Goal: Task Accomplishment & Management: Manage account settings

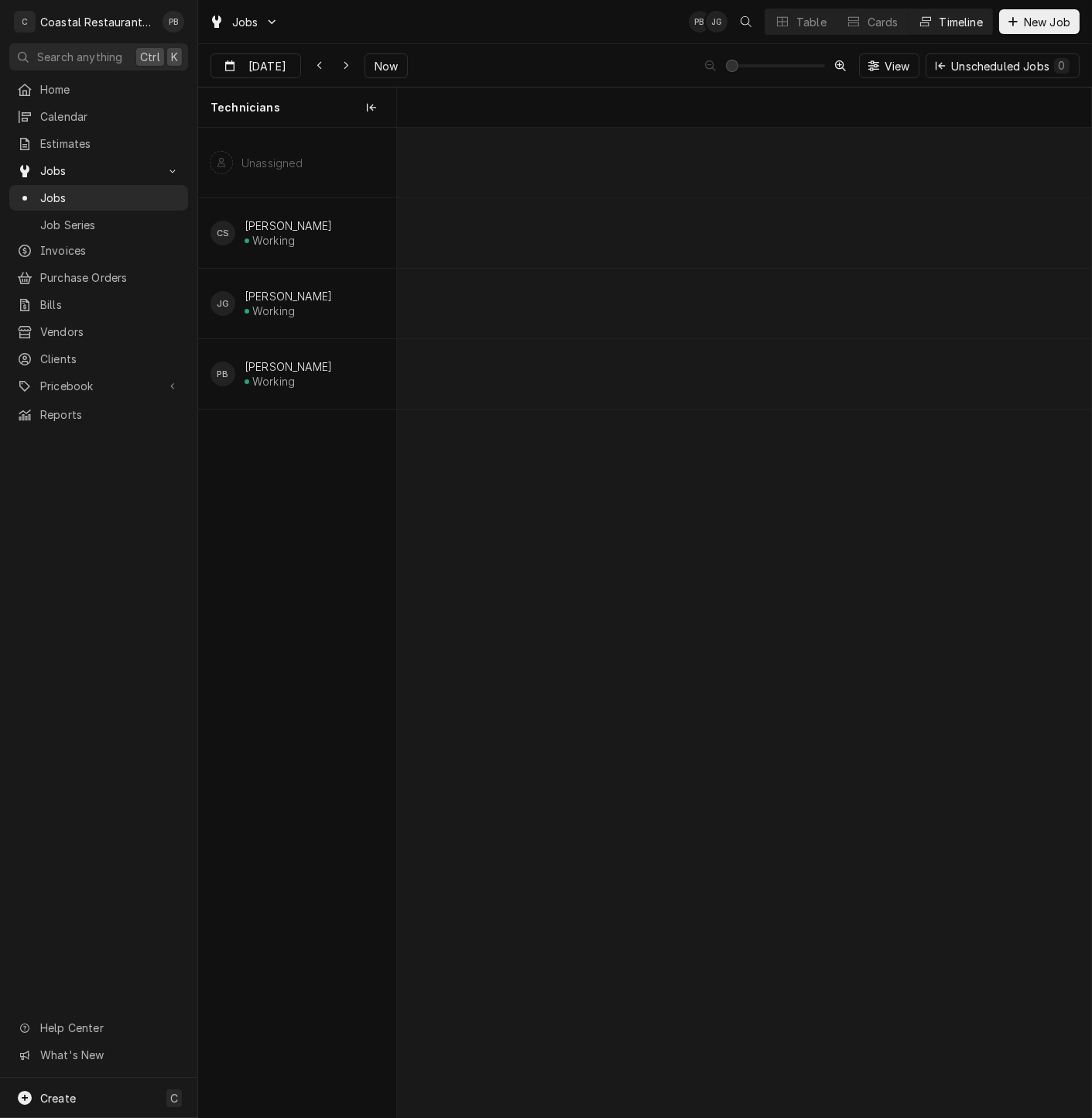
scroll to position [0, 13773]
click at [497, 32] on div "Jobs PB JG Table Cards Timeline New Job" at bounding box center [644, 21] width 894 height 43
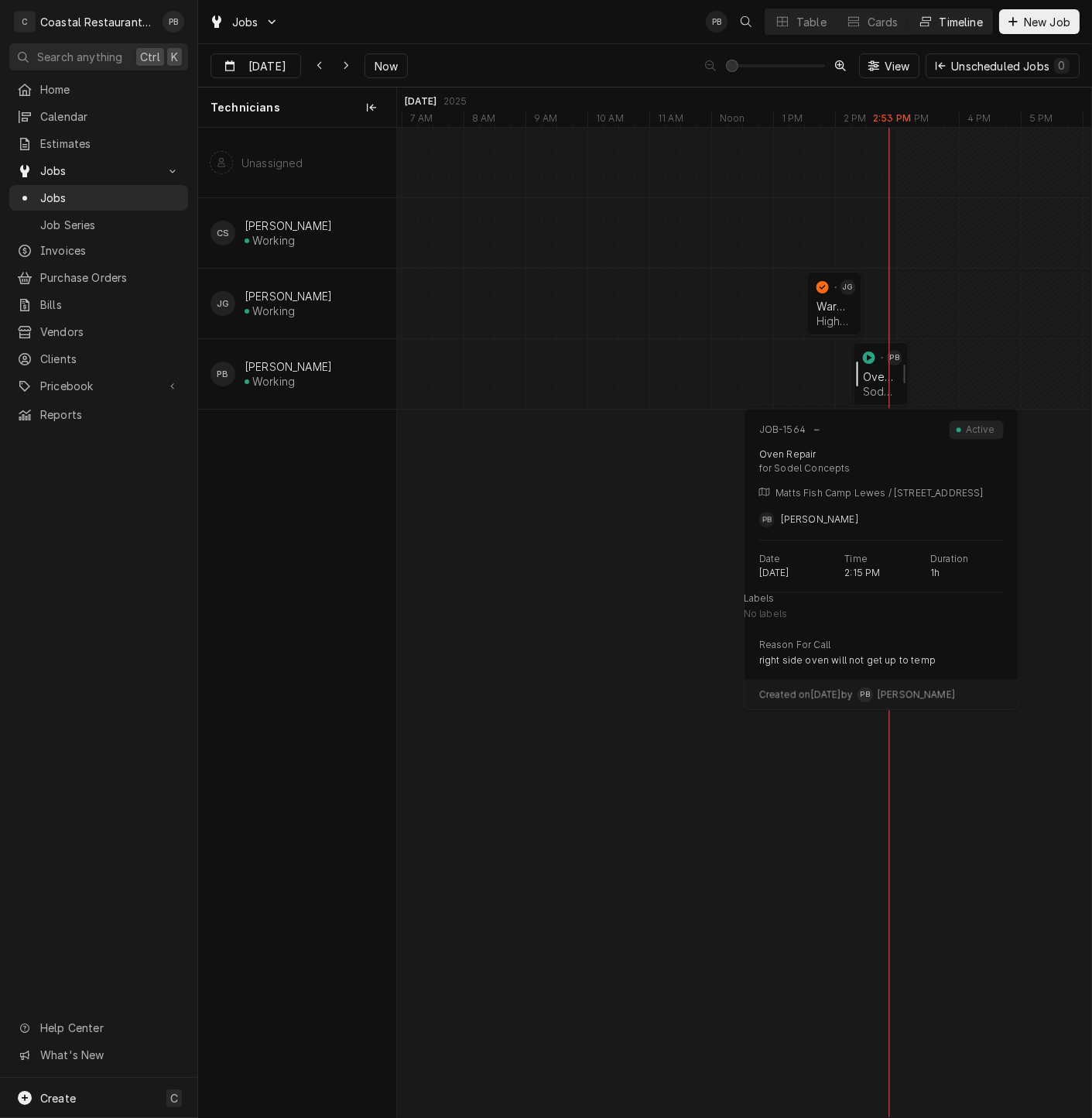
click at [866, 377] on div "normal" at bounding box center [864, 373] width 19 height 64
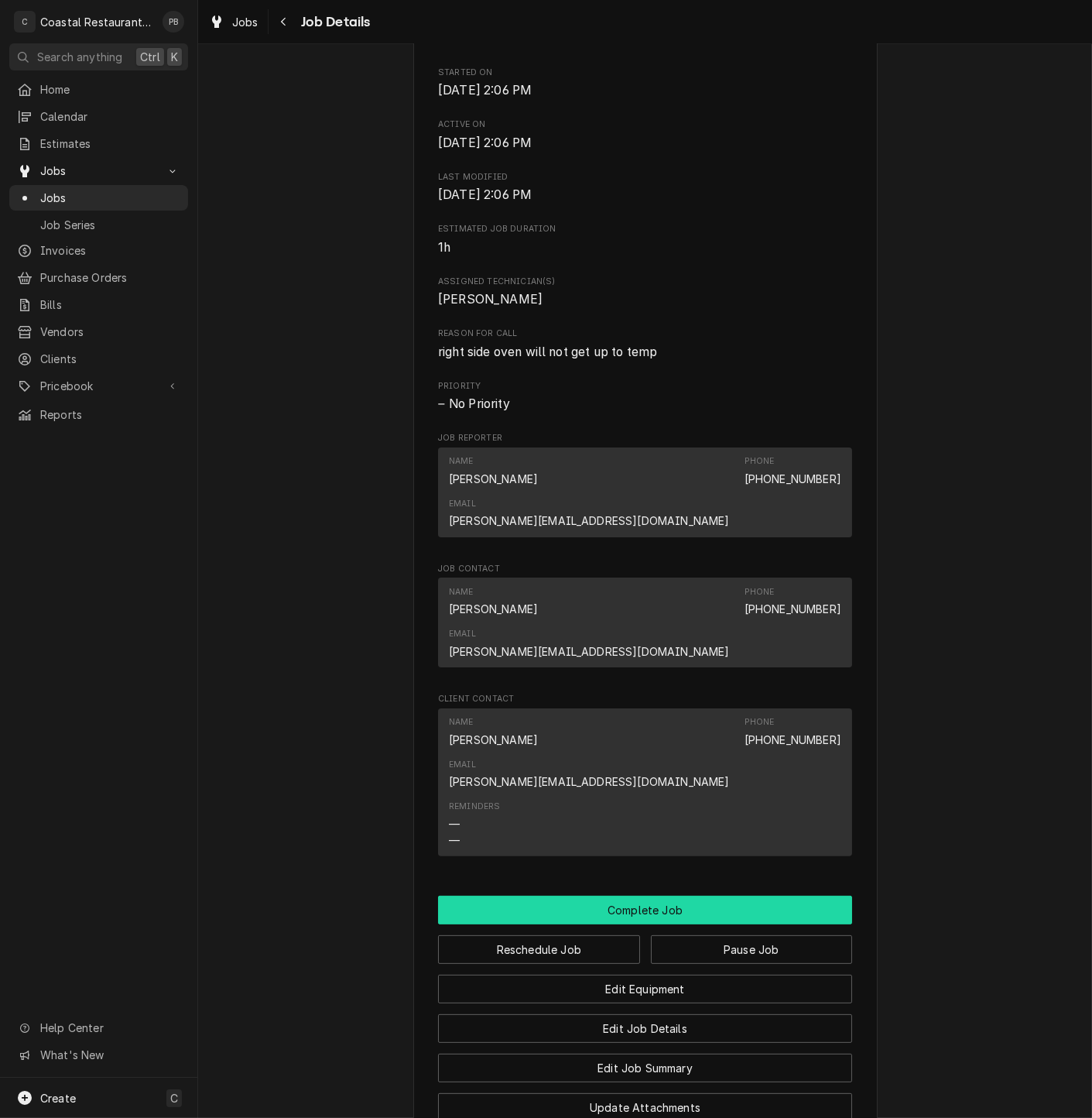
scroll to position [717, 0]
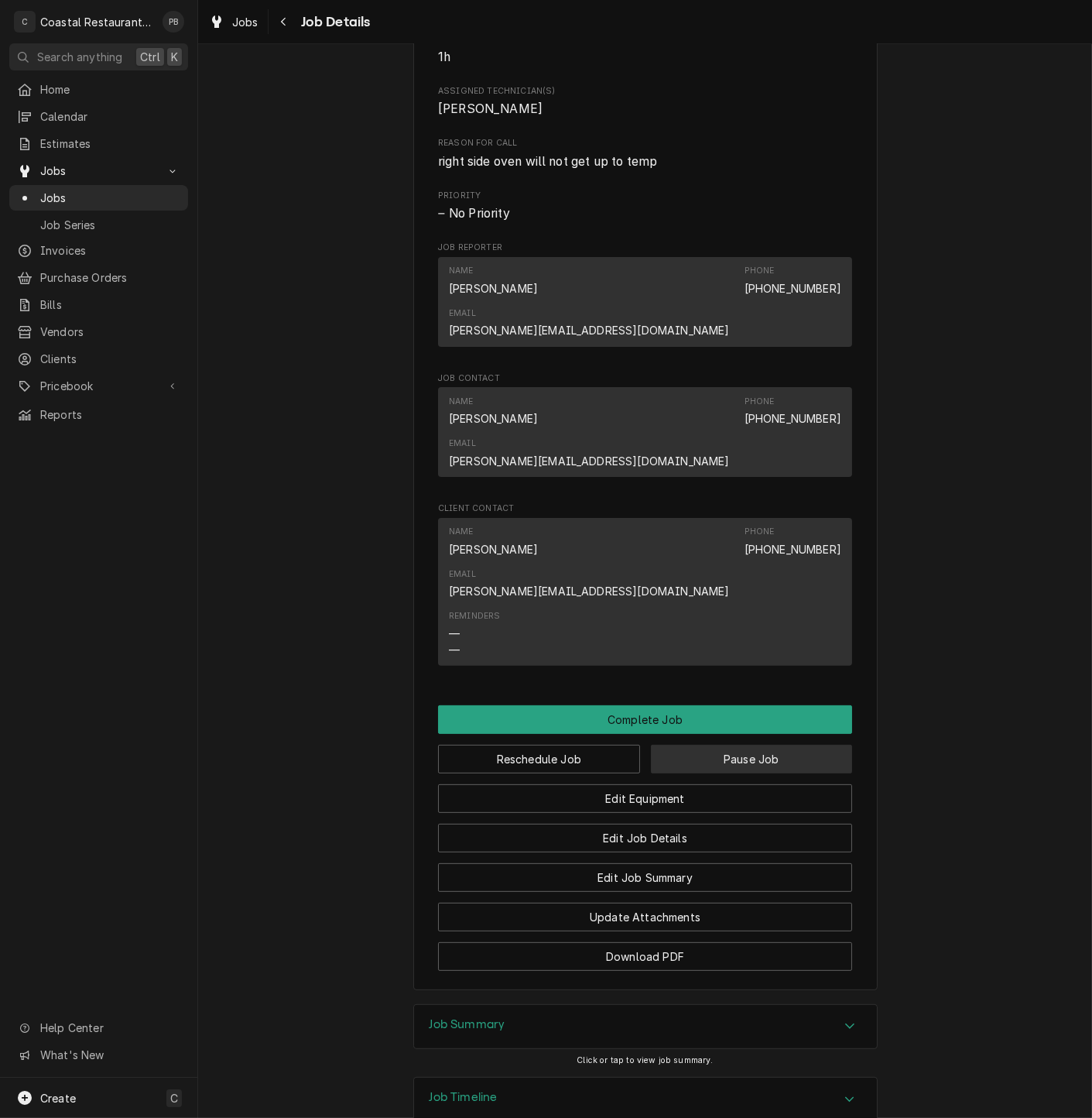
click at [778, 745] on button "Pause Job" at bounding box center [752, 759] width 202 height 28
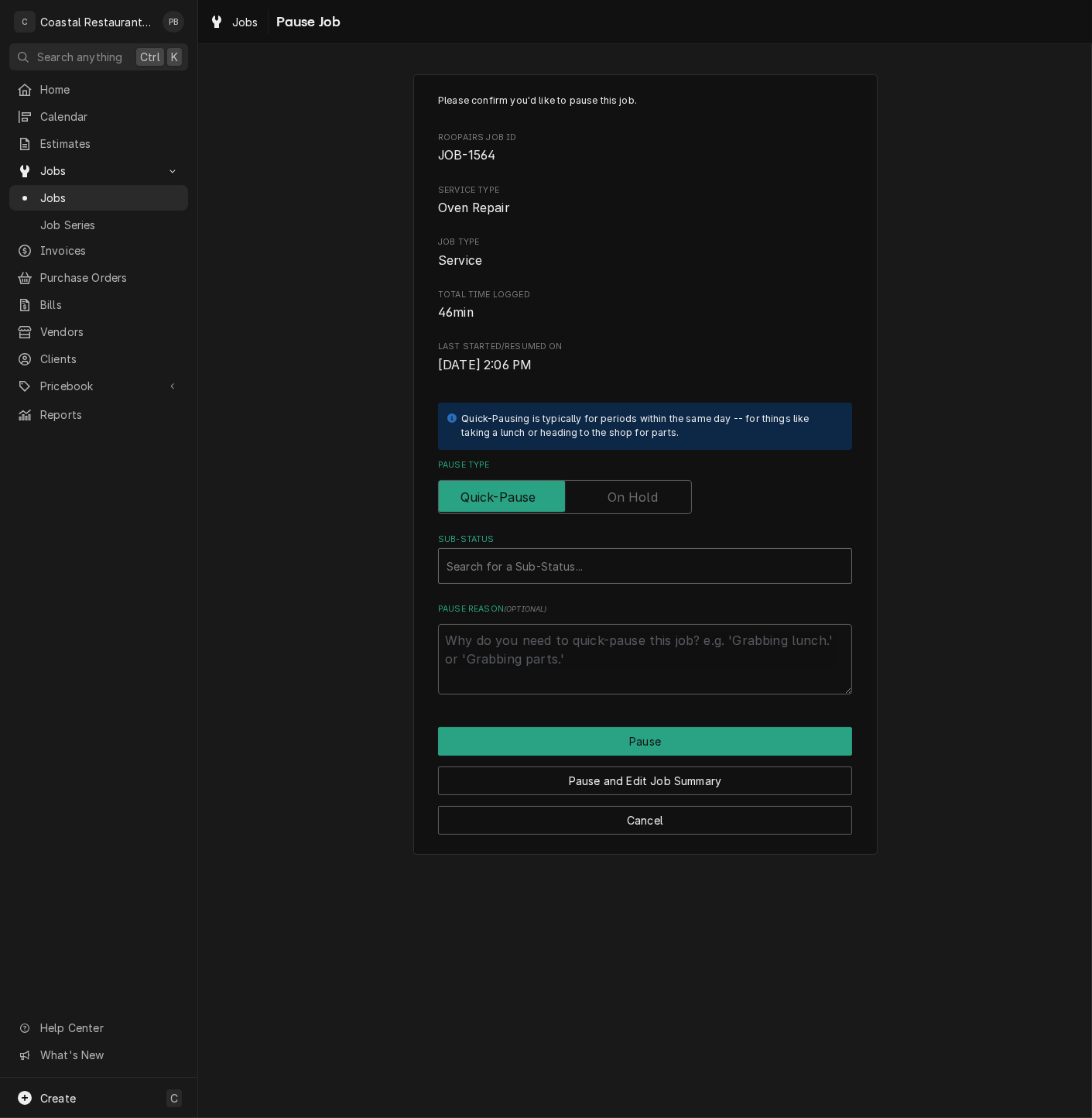
type textarea "x"
click at [587, 565] on div "Sub-Status" at bounding box center [645, 565] width 397 height 28
click at [642, 496] on label "Pause Type" at bounding box center [565, 496] width 254 height 34
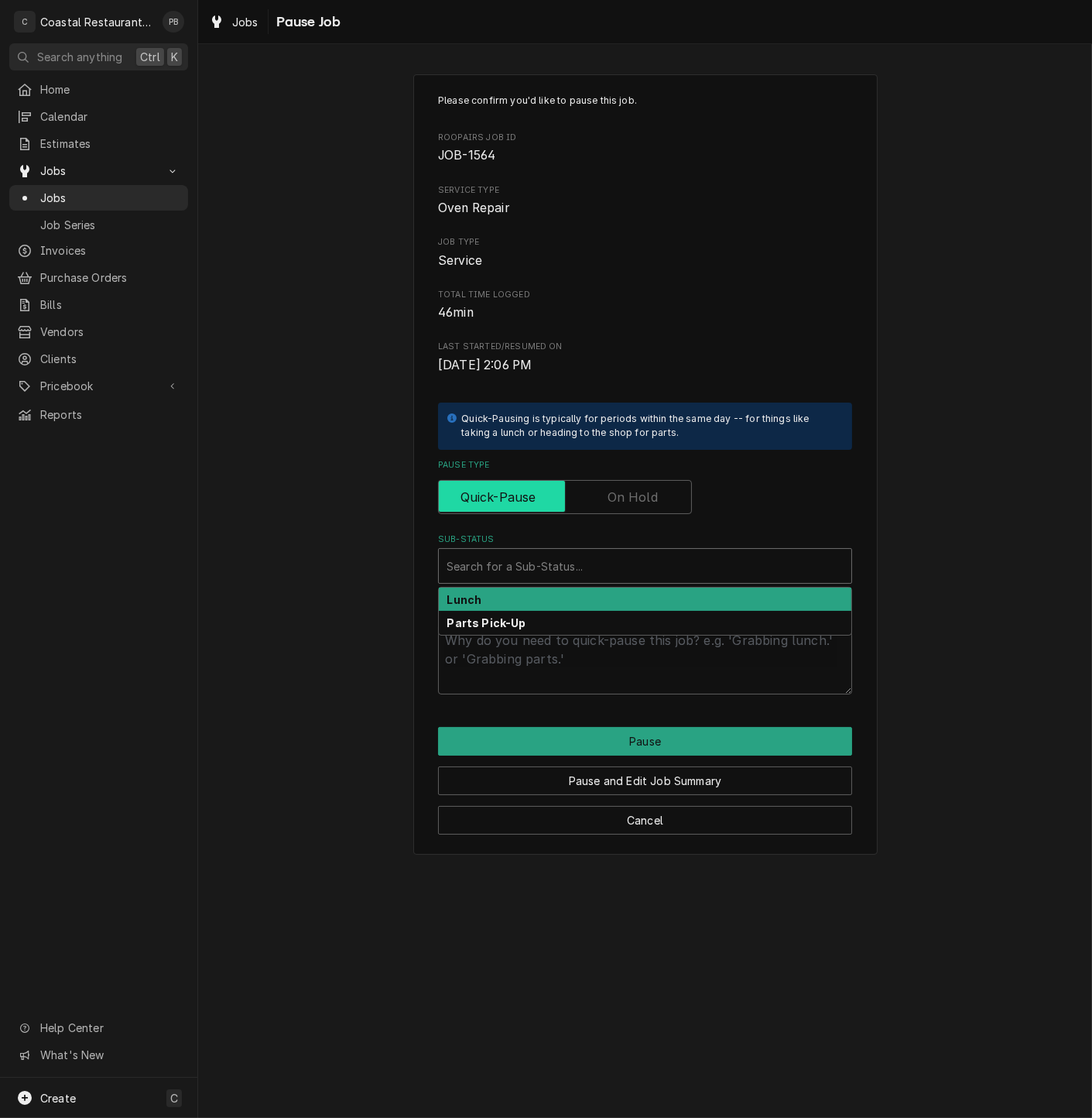
click at [642, 496] on input "Pause Type" at bounding box center [565, 496] width 240 height 34
checkbox input "true"
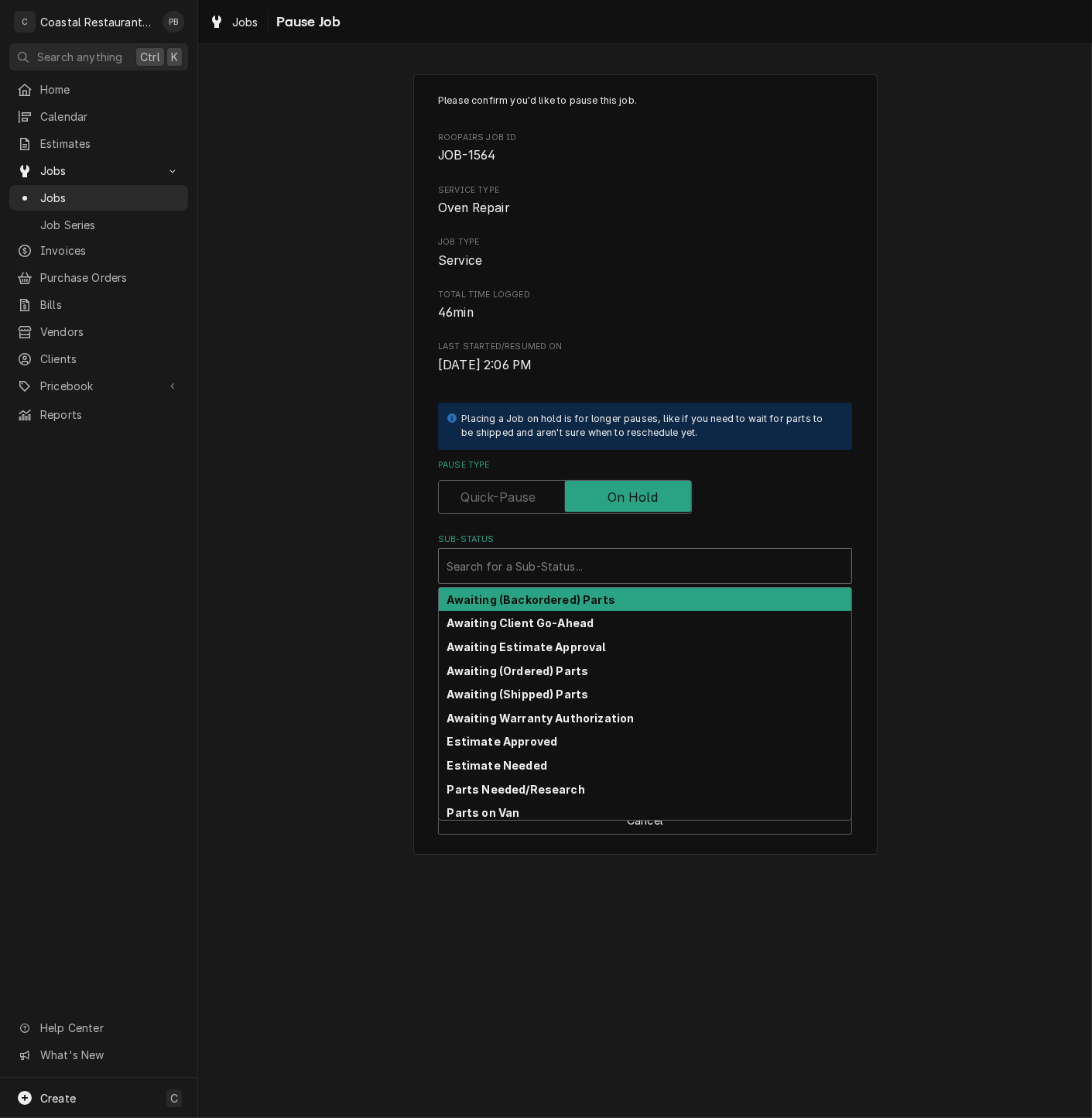
click at [603, 563] on div "Sub-Status" at bounding box center [645, 565] width 397 height 28
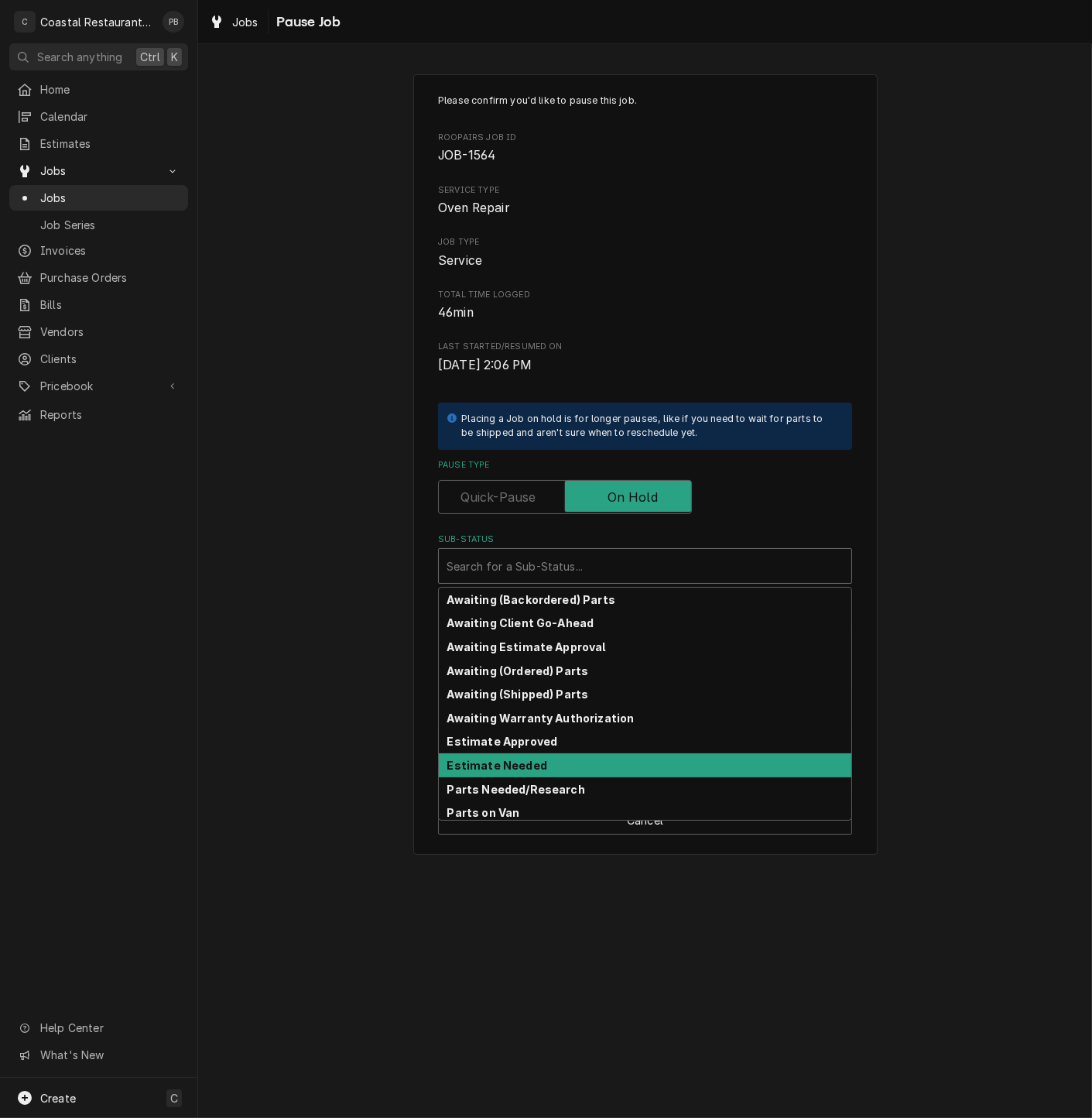
scroll to position [75, 0]
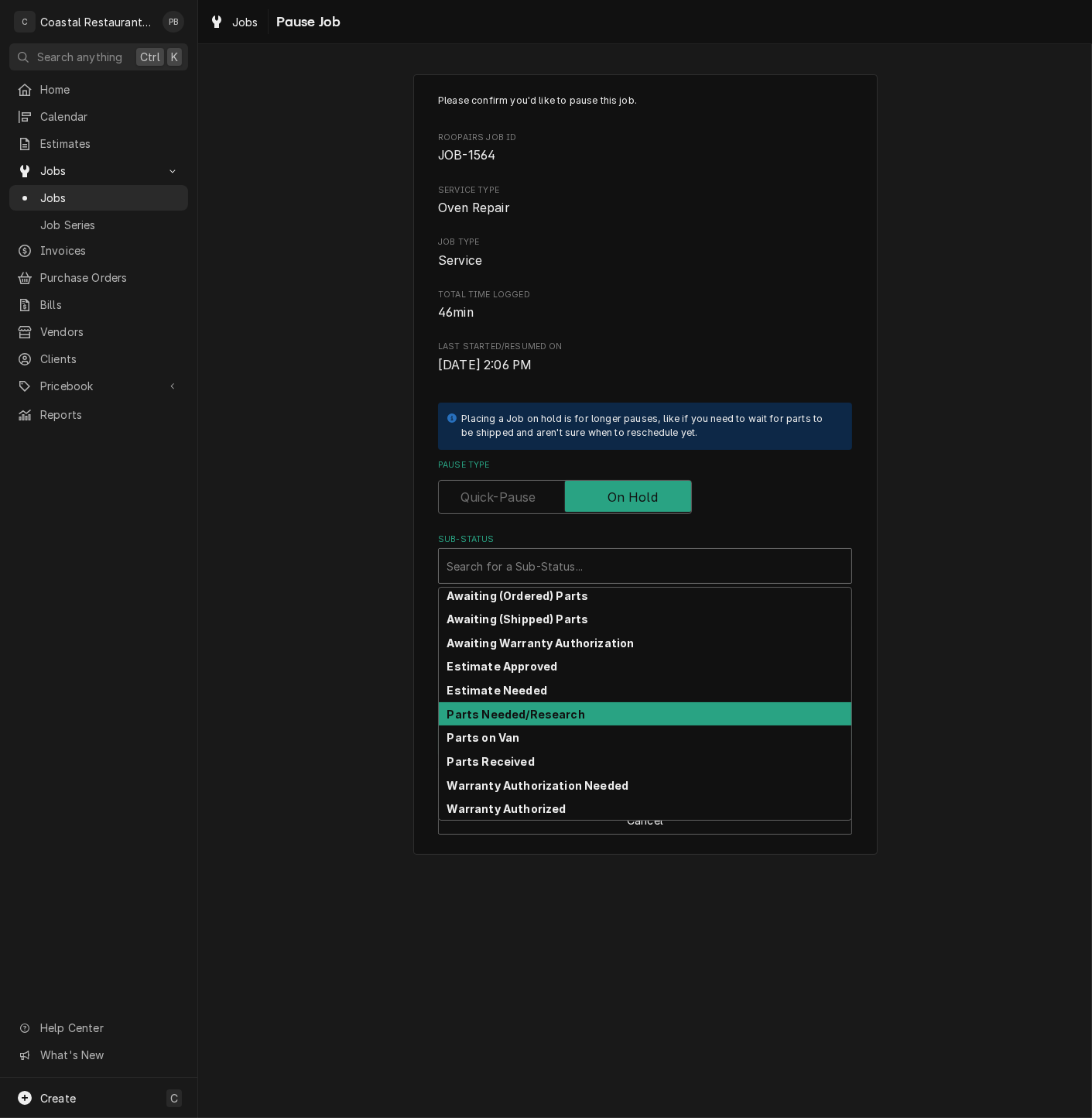
click at [568, 715] on strong "Parts Needed/Research" at bounding box center [516, 714] width 138 height 13
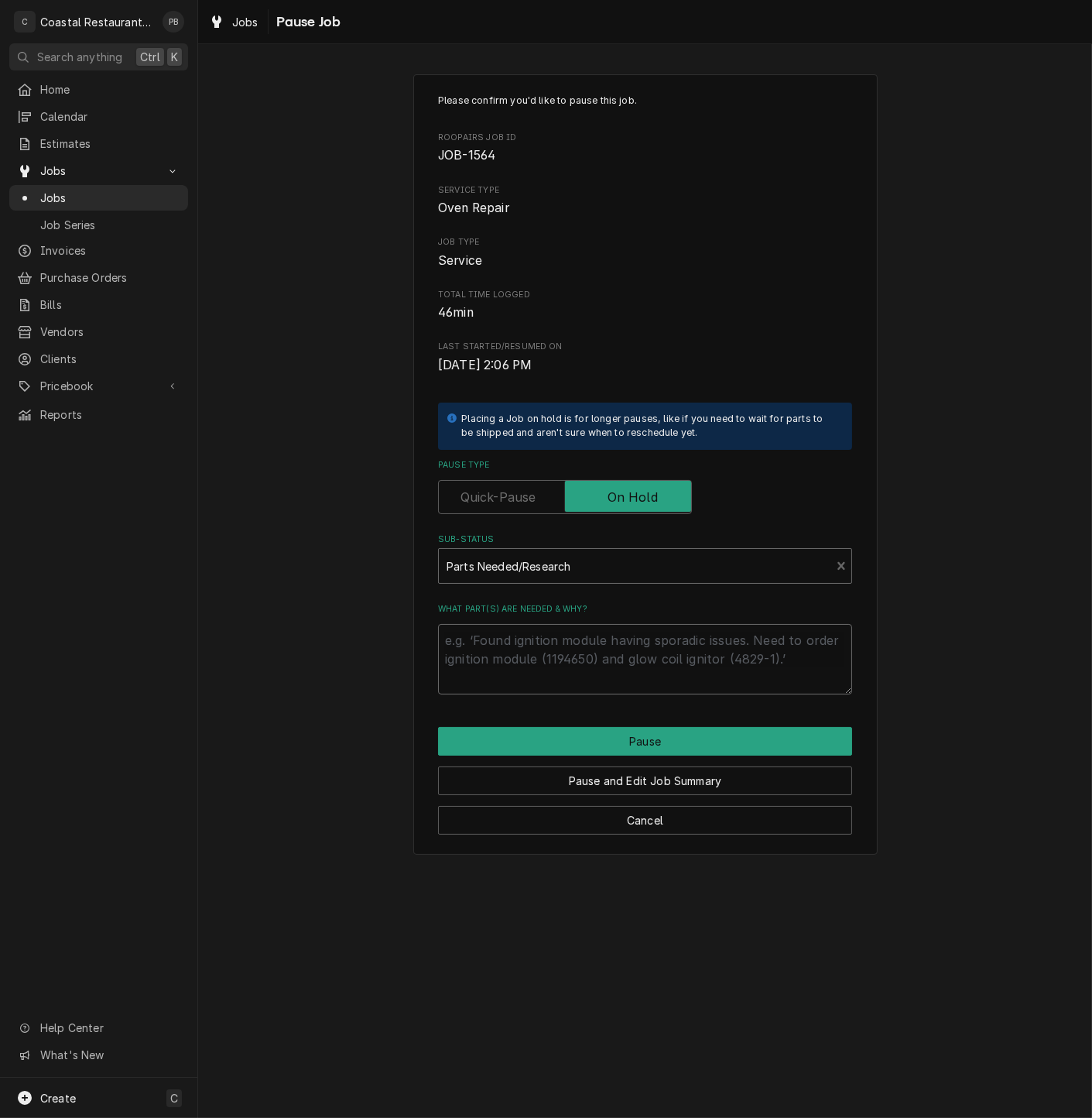
click at [601, 645] on textarea "What part(s) are needed & why?" at bounding box center [645, 659] width 414 height 70
type textarea "x"
type textarea "n"
type textarea "x"
type textarea "not"
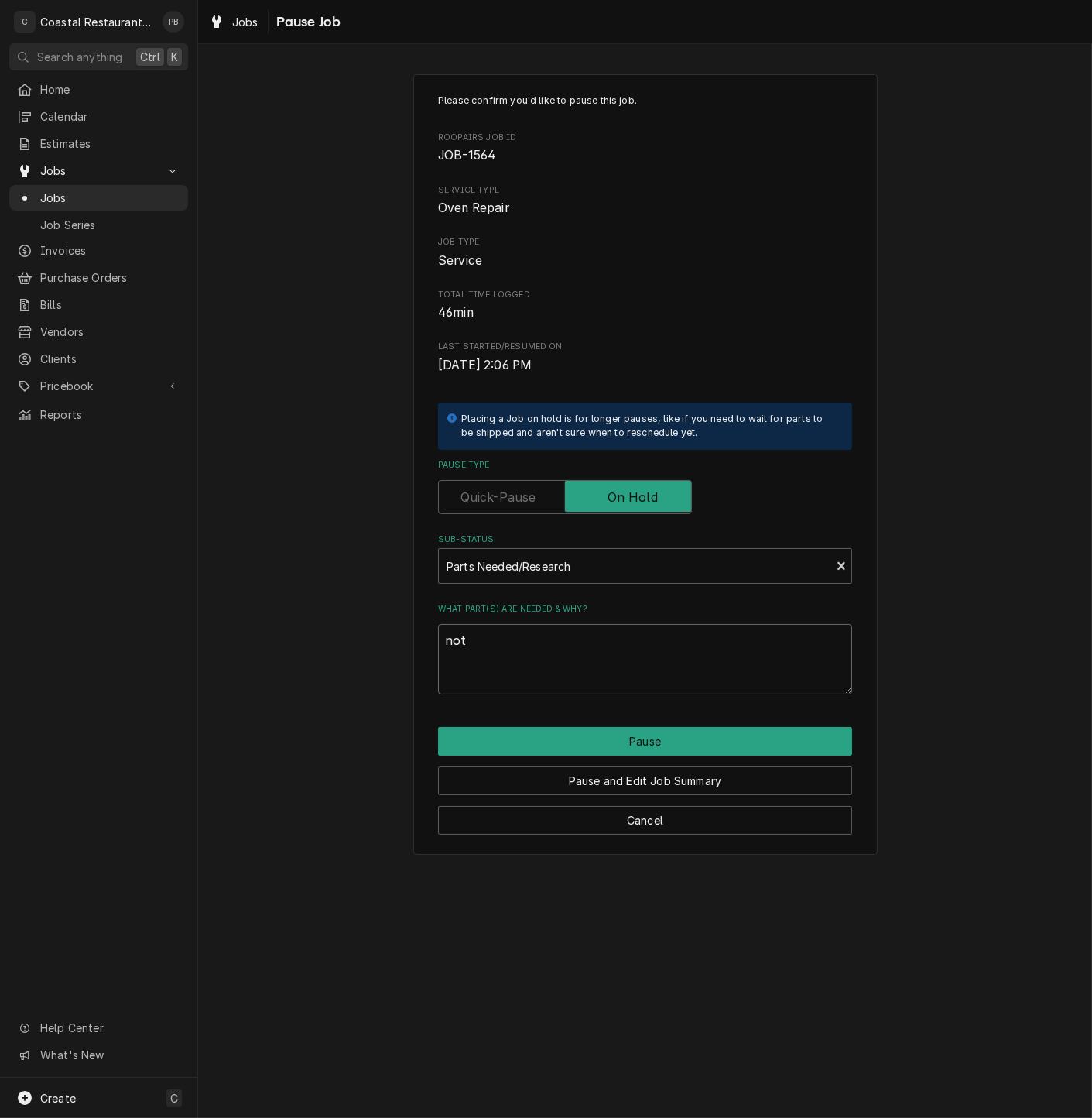
type textarea "x"
type textarea "not"
type textarea "x"
type textarea "not a"
type textarea "x"
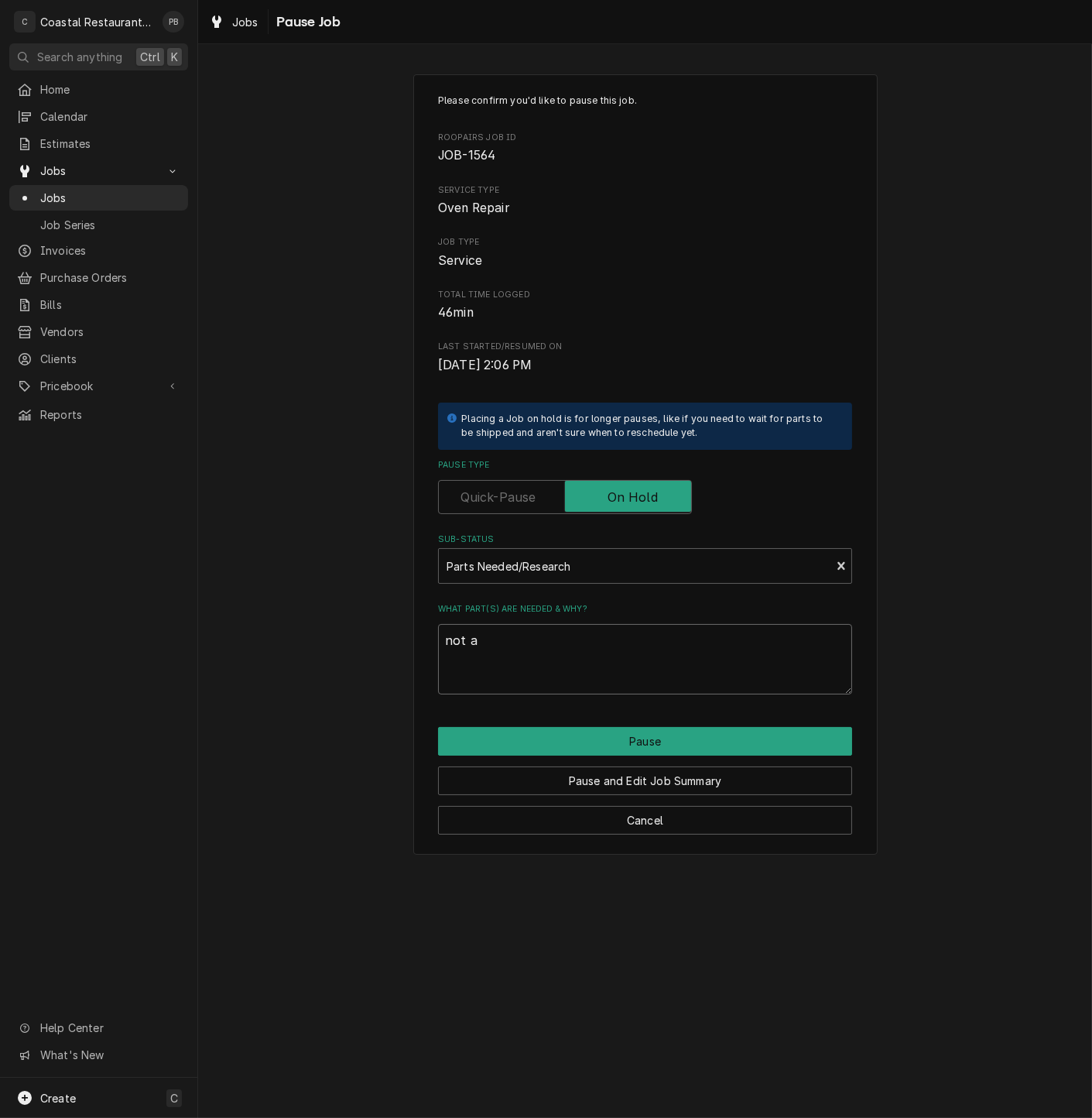
type textarea "not ab"
type textarea "x"
type textarea "not abl"
type textarea "x"
type textarea "not able"
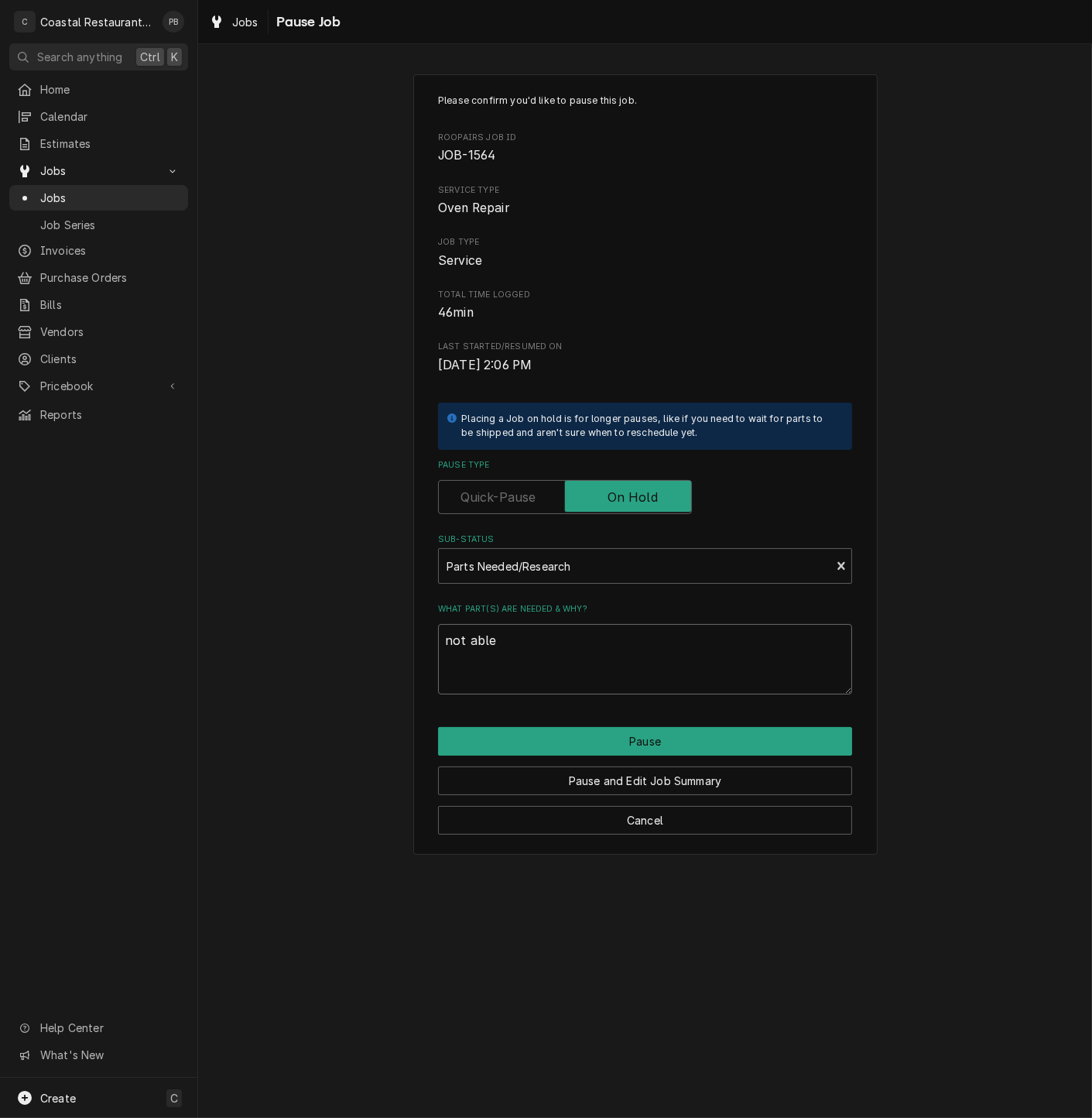
type textarea "x"
type textarea "not able"
type textarea "x"
type textarea "not able to"
type textarea "x"
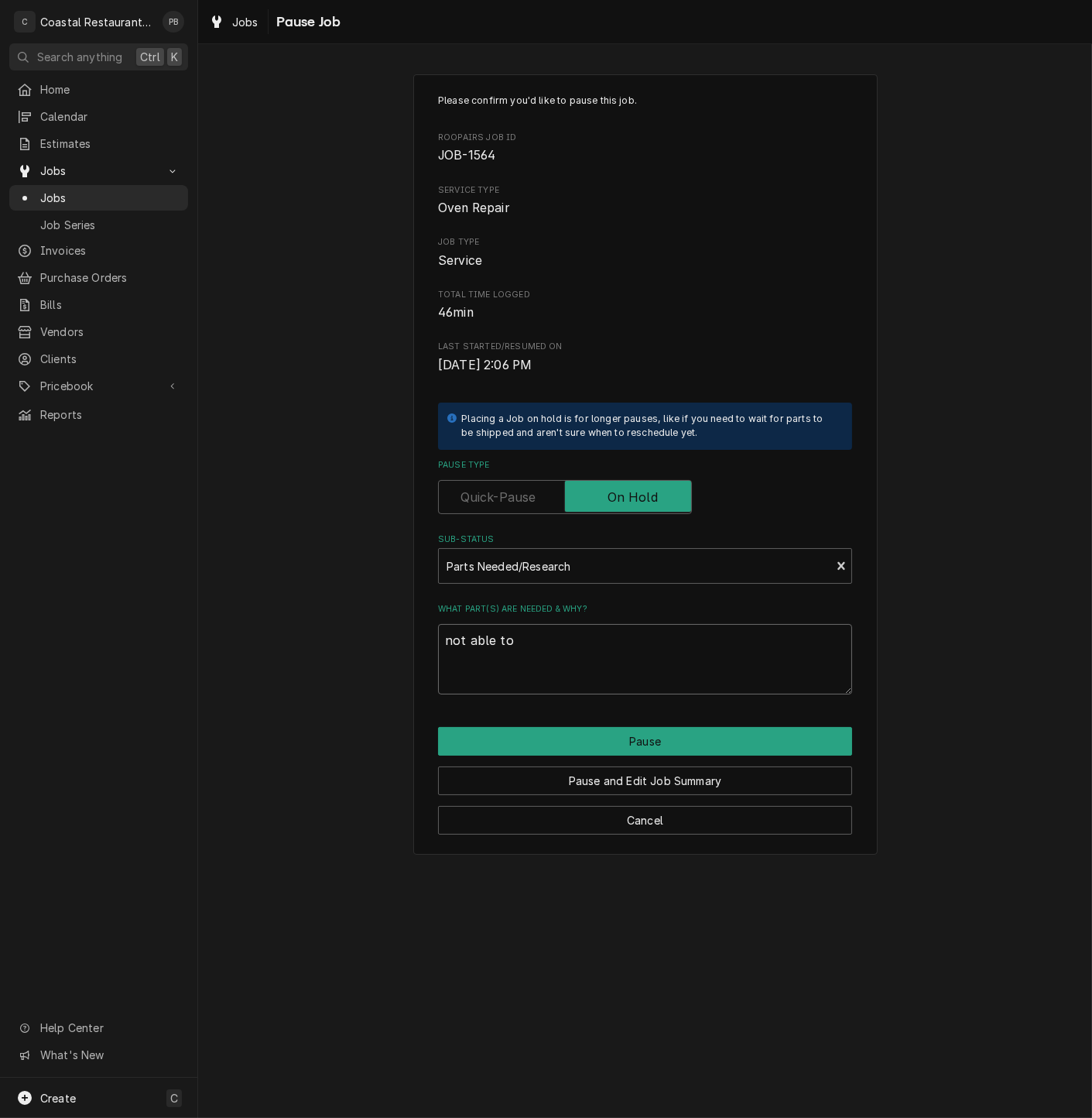
type textarea "not able to"
type textarea "x"
type textarea "not able to se"
type textarea "x"
type textarea "not able to ser"
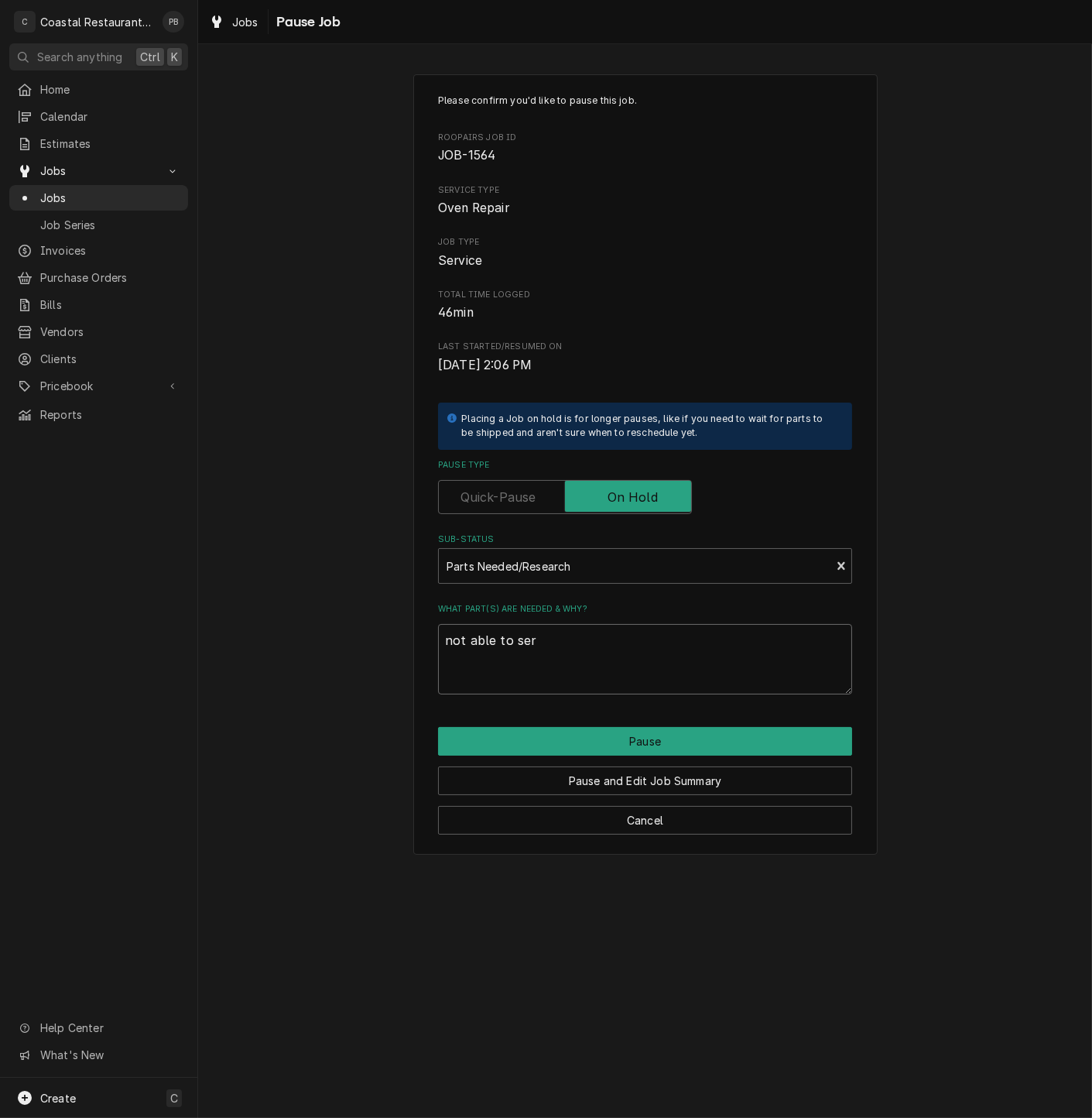
type textarea "x"
type textarea "not able to serv"
type textarea "x"
type textarea "not able to servi"
type textarea "x"
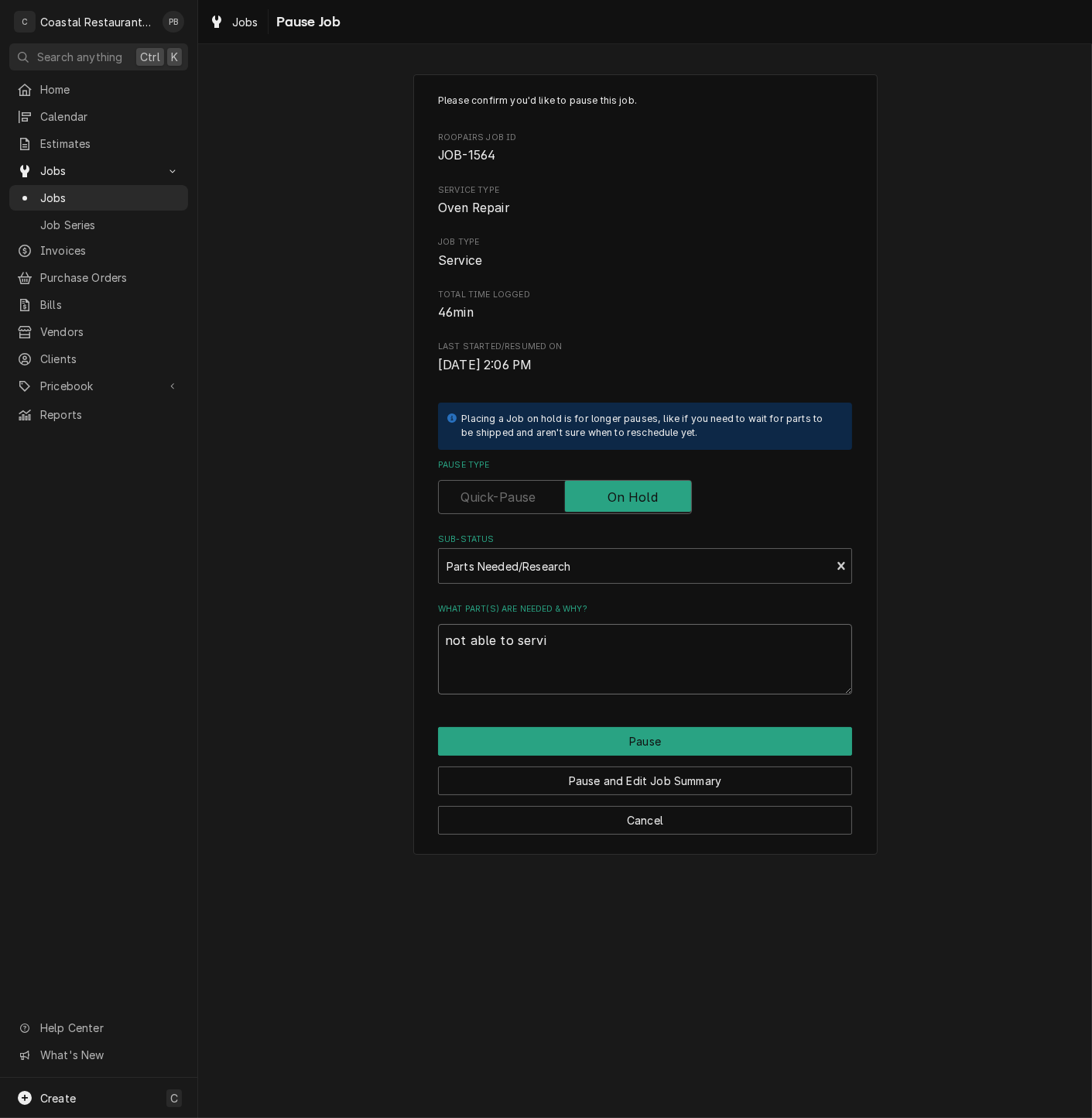
type textarea "not able to servic"
type textarea "x"
type textarea "not able to service"
type textarea "x"
type textarea "not able to service"
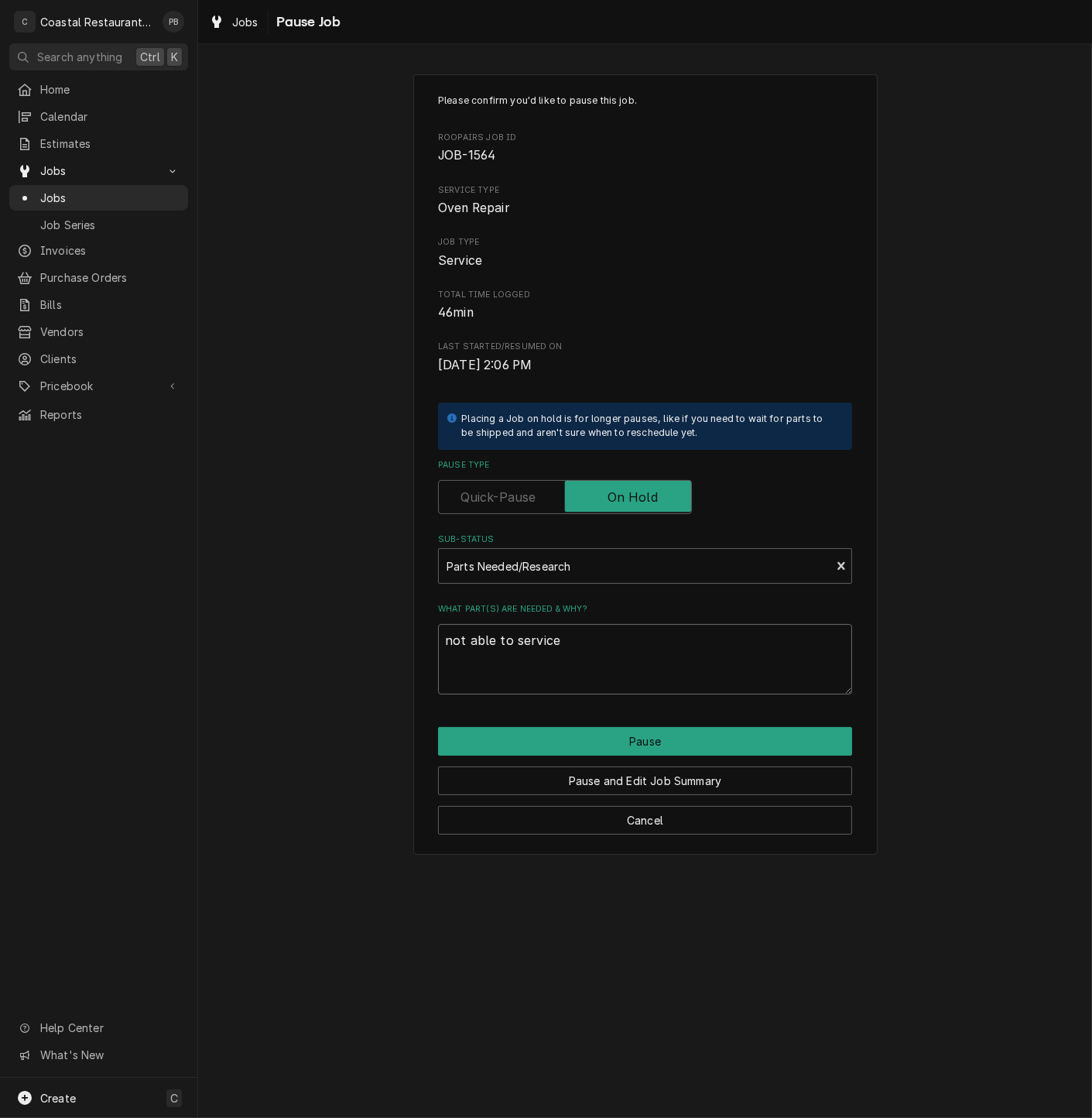
type textarea "x"
type textarea "not able to servic"
type textarea "x"
type textarea "not able to servi"
type textarea "x"
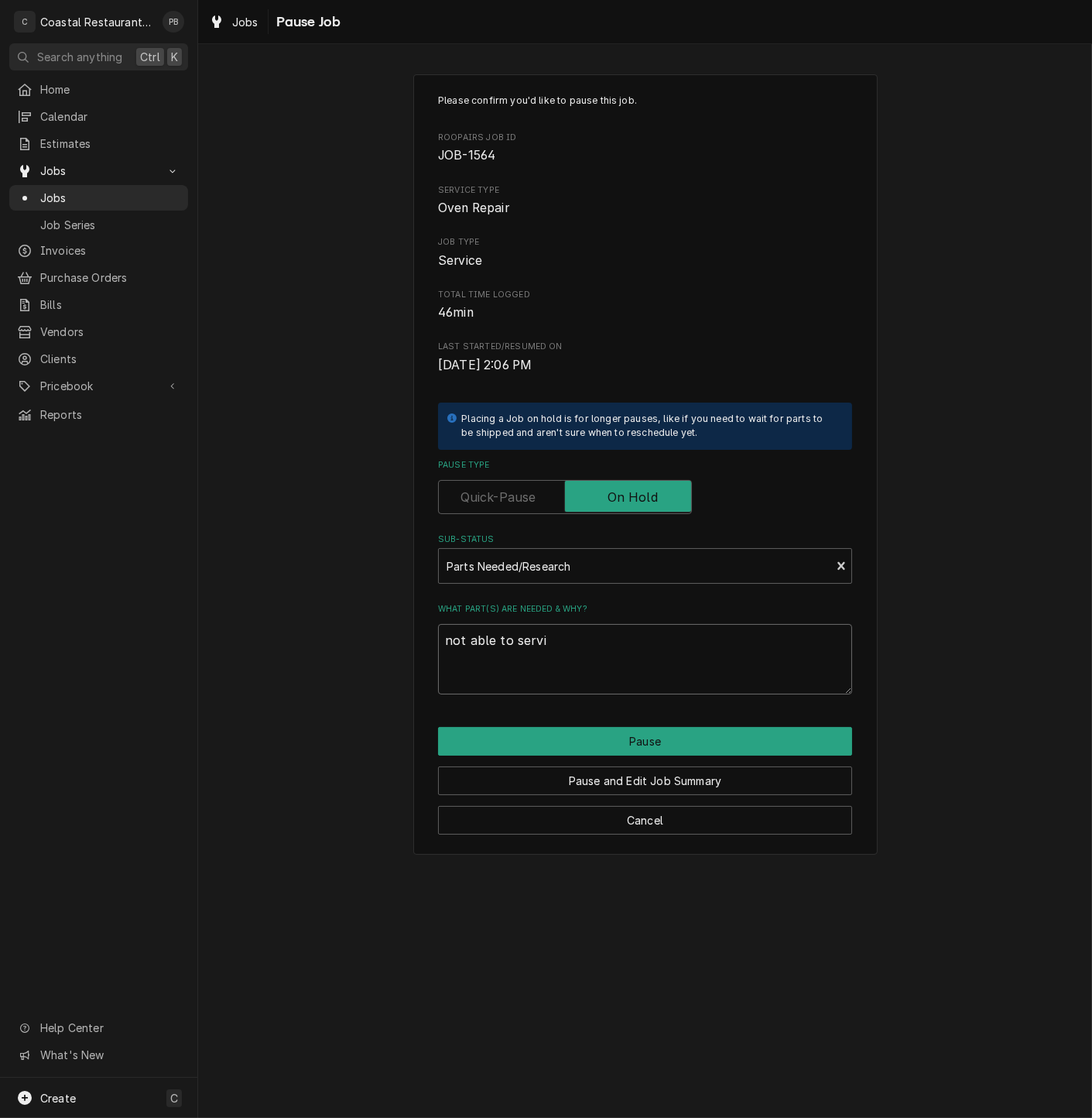
type textarea "not able to serv"
type textarea "x"
type textarea "not able to ser"
type textarea "x"
type textarea "not able to se"
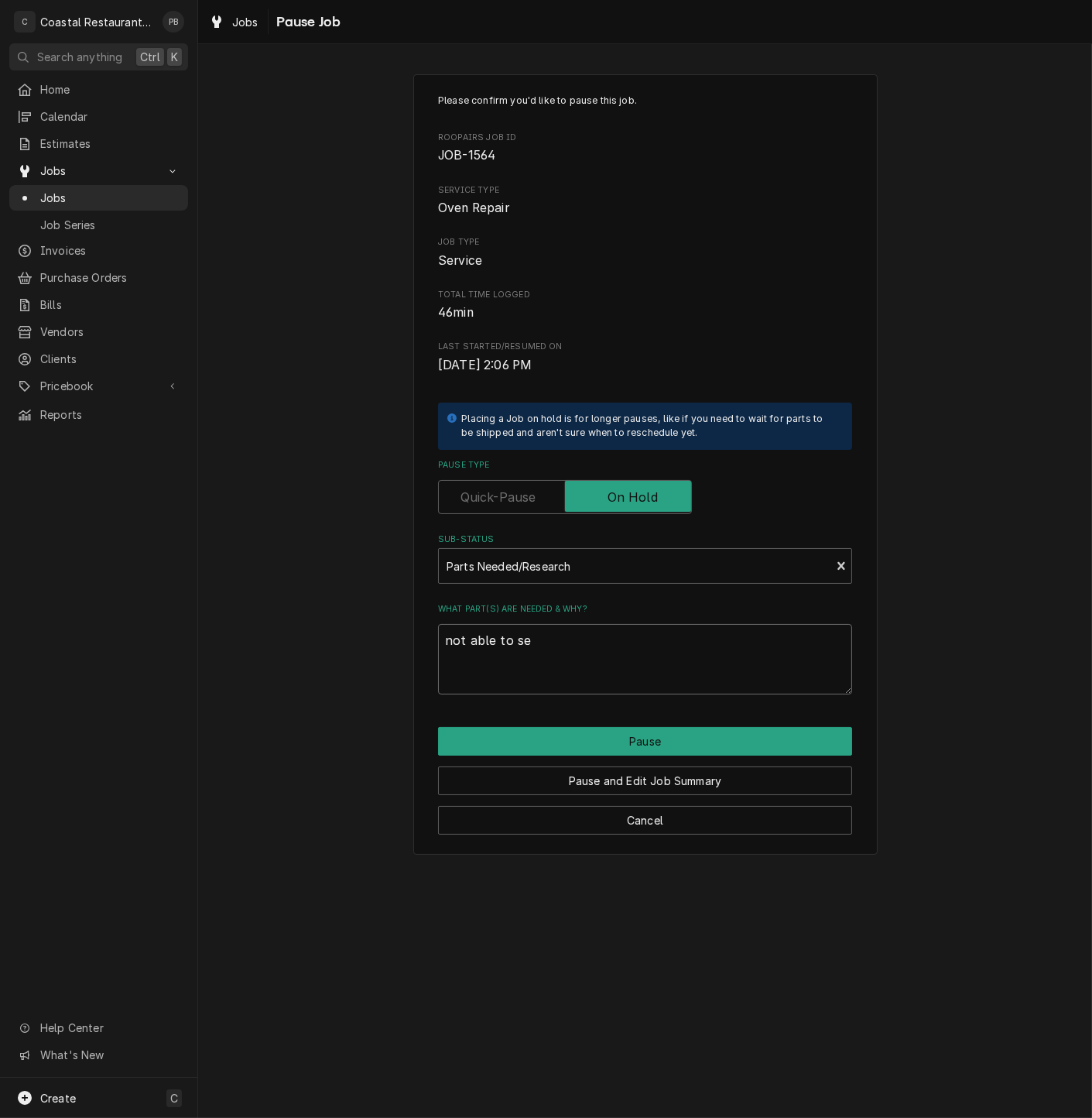
type textarea "x"
type textarea "not able to s"
type textarea "x"
type textarea "not able to r"
type textarea "x"
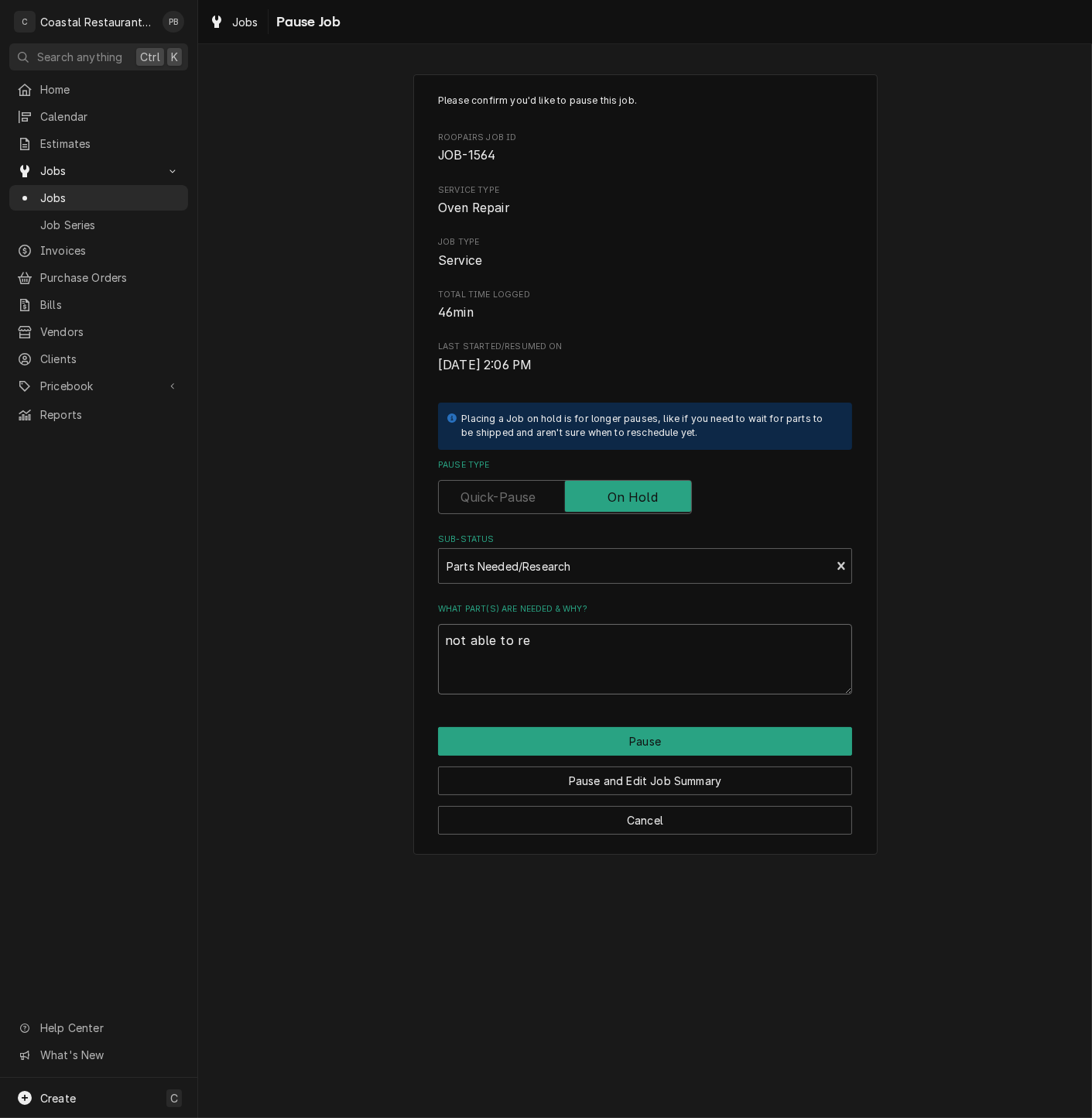
type textarea "not able to rep"
type textarea "x"
type textarea "not able to repa"
type textarea "x"
type textarea "not able to repai"
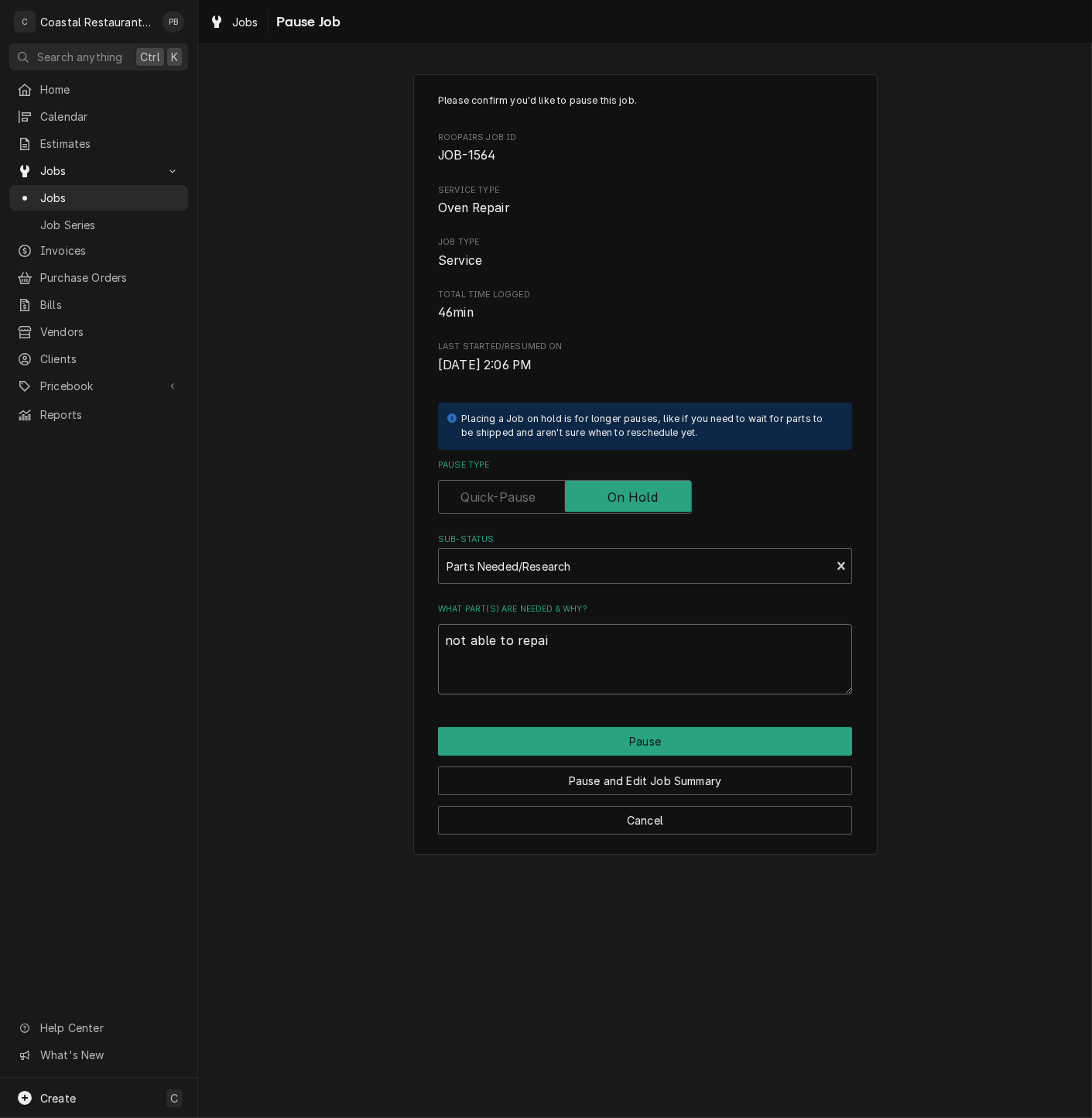
type textarea "x"
type textarea "not able to repair"
type textarea "x"
type textarea "not able to repair d"
type textarea "x"
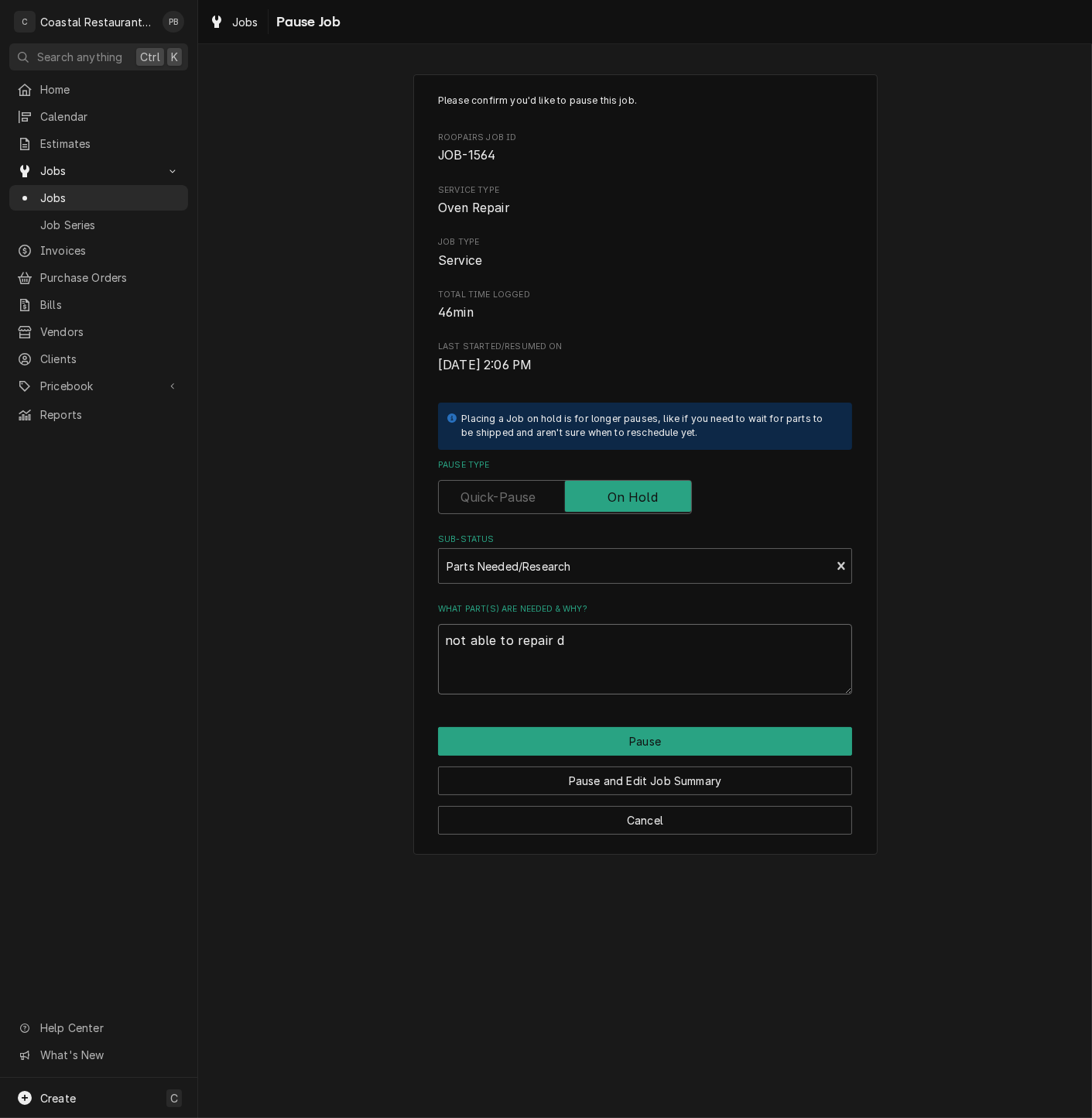
type textarea "not able to repair du"
type textarea "x"
type textarea "not able to repair dur"
type textarea "x"
type textarea "not able to repair duri"
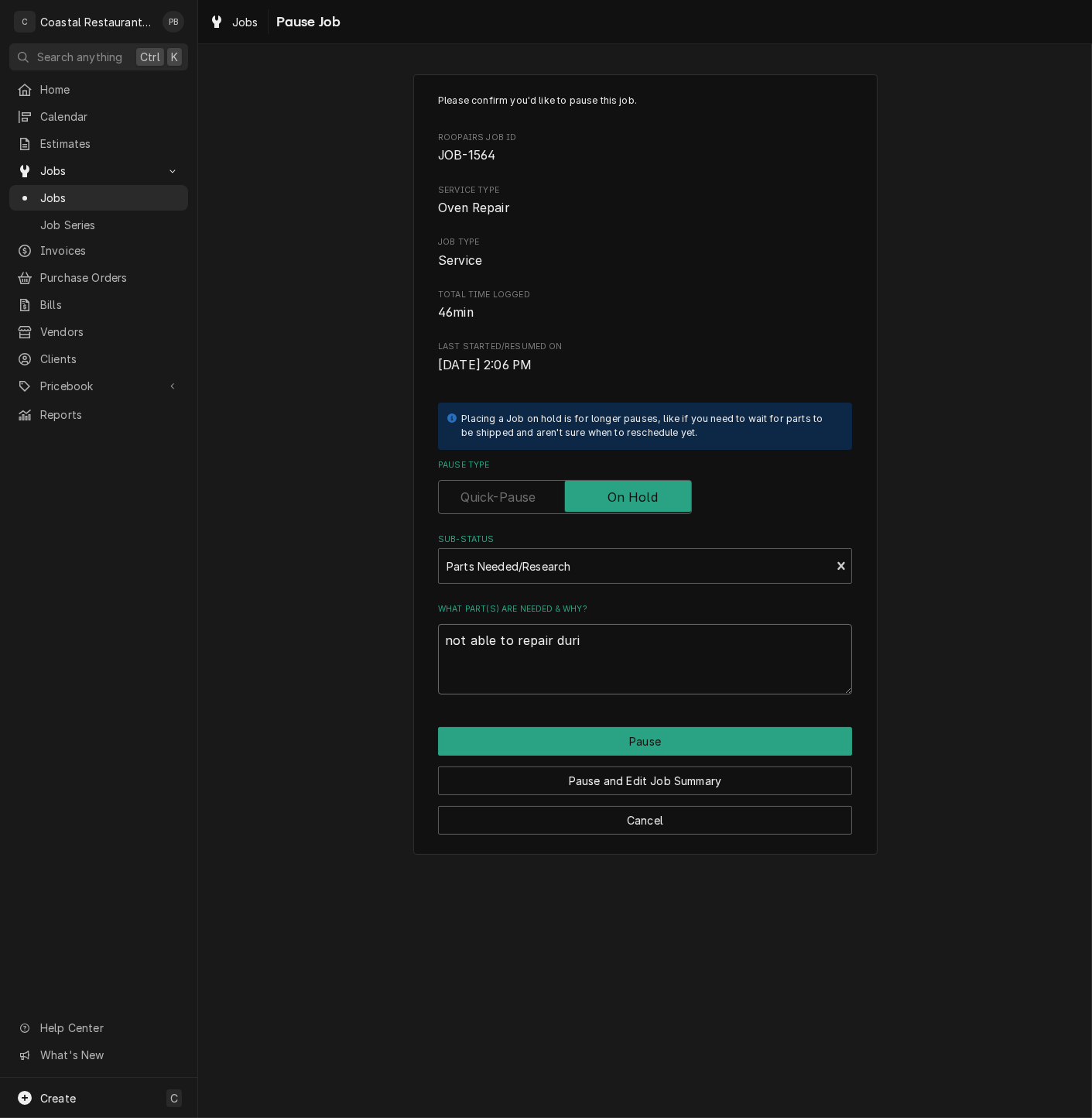
type textarea "x"
type textarea "not able to repair durin"
type textarea "x"
type textarea "not able to repair during"
type textarea "x"
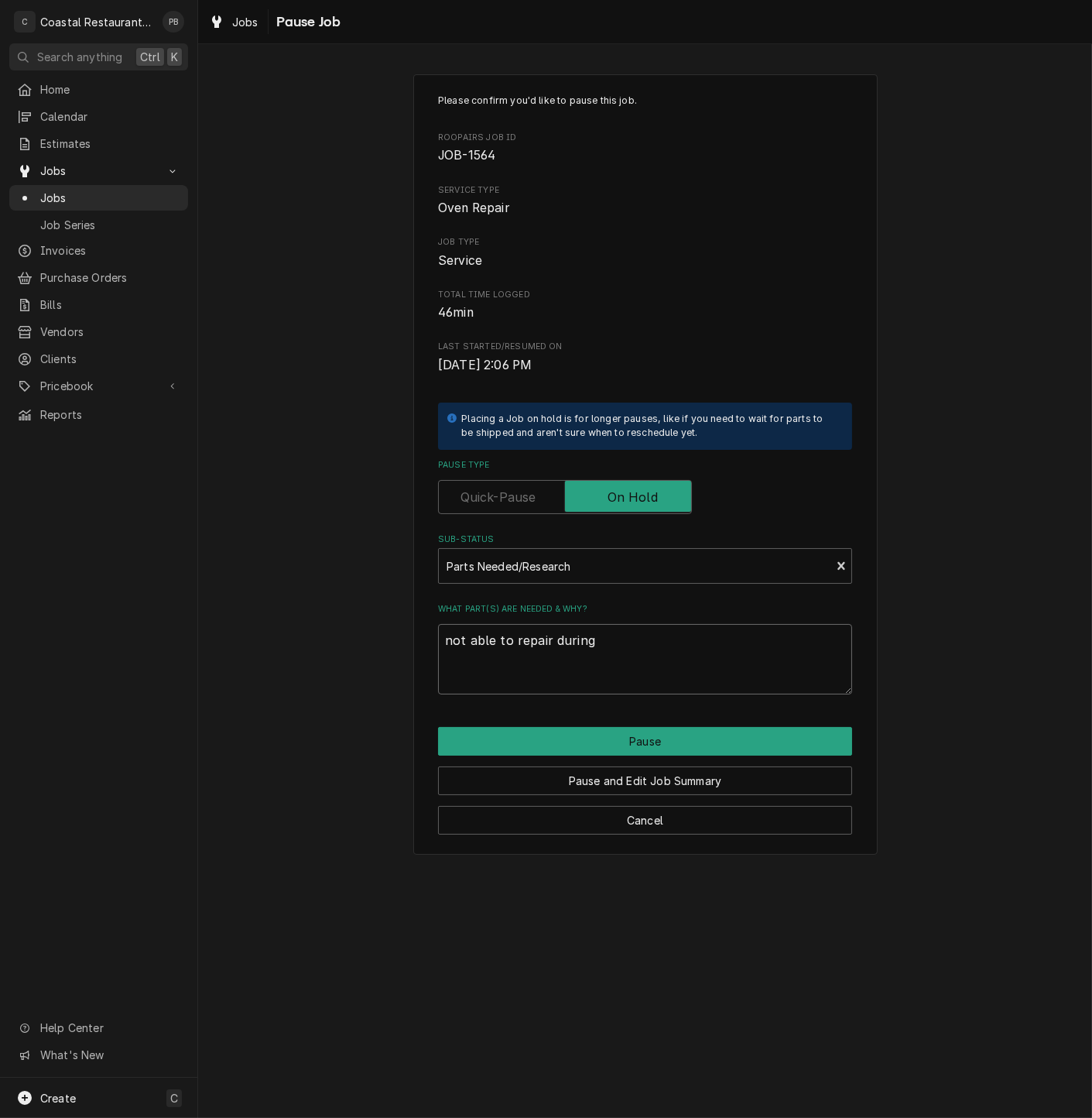
type textarea "not able to repair during"
type textarea "x"
type textarea "not able to repair during s"
type textarea "x"
type textarea "not able to repair during se"
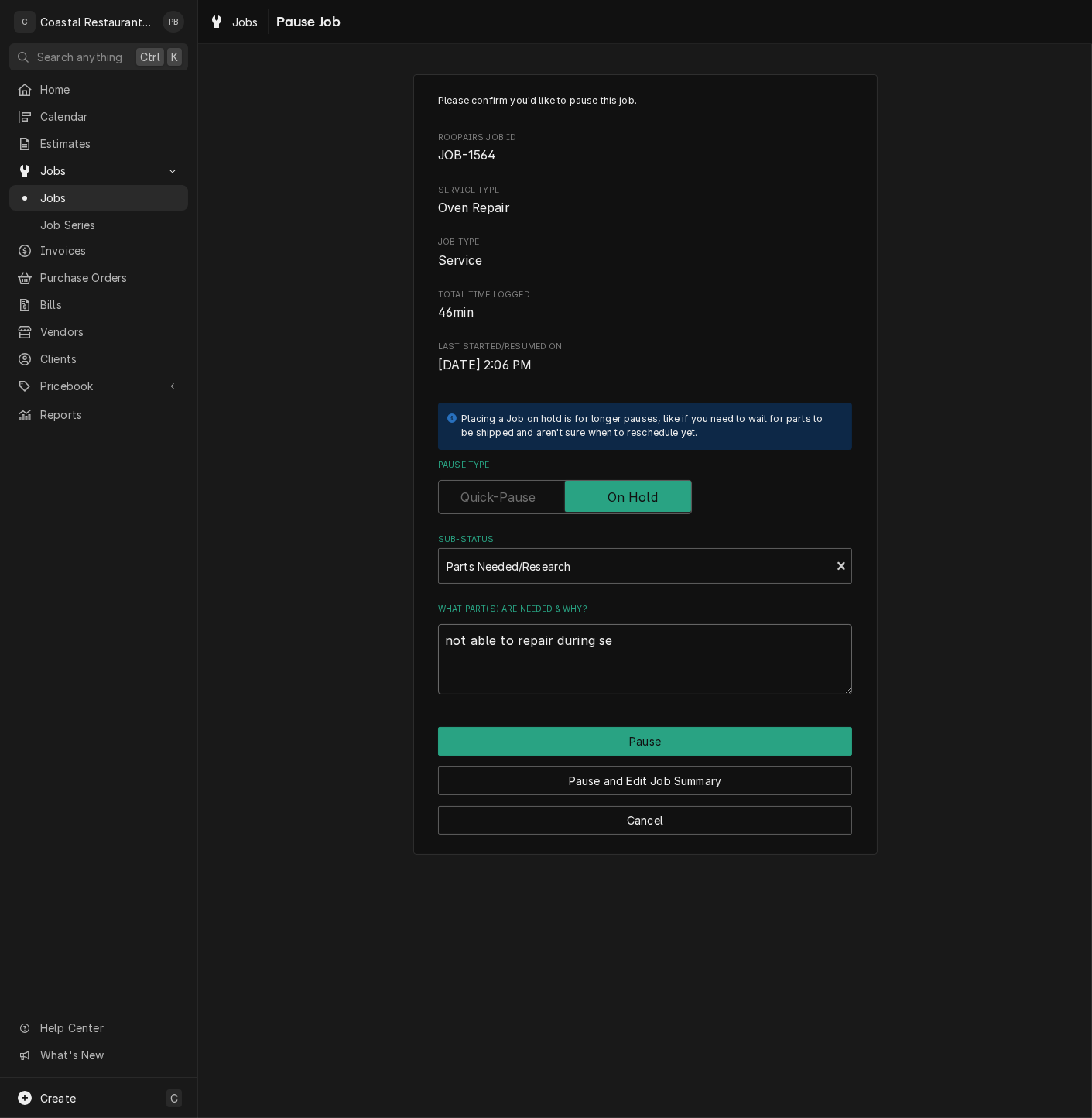
type textarea "x"
type textarea "not able to repair during ser"
type textarea "x"
type textarea "not able to repair during servi"
type textarea "x"
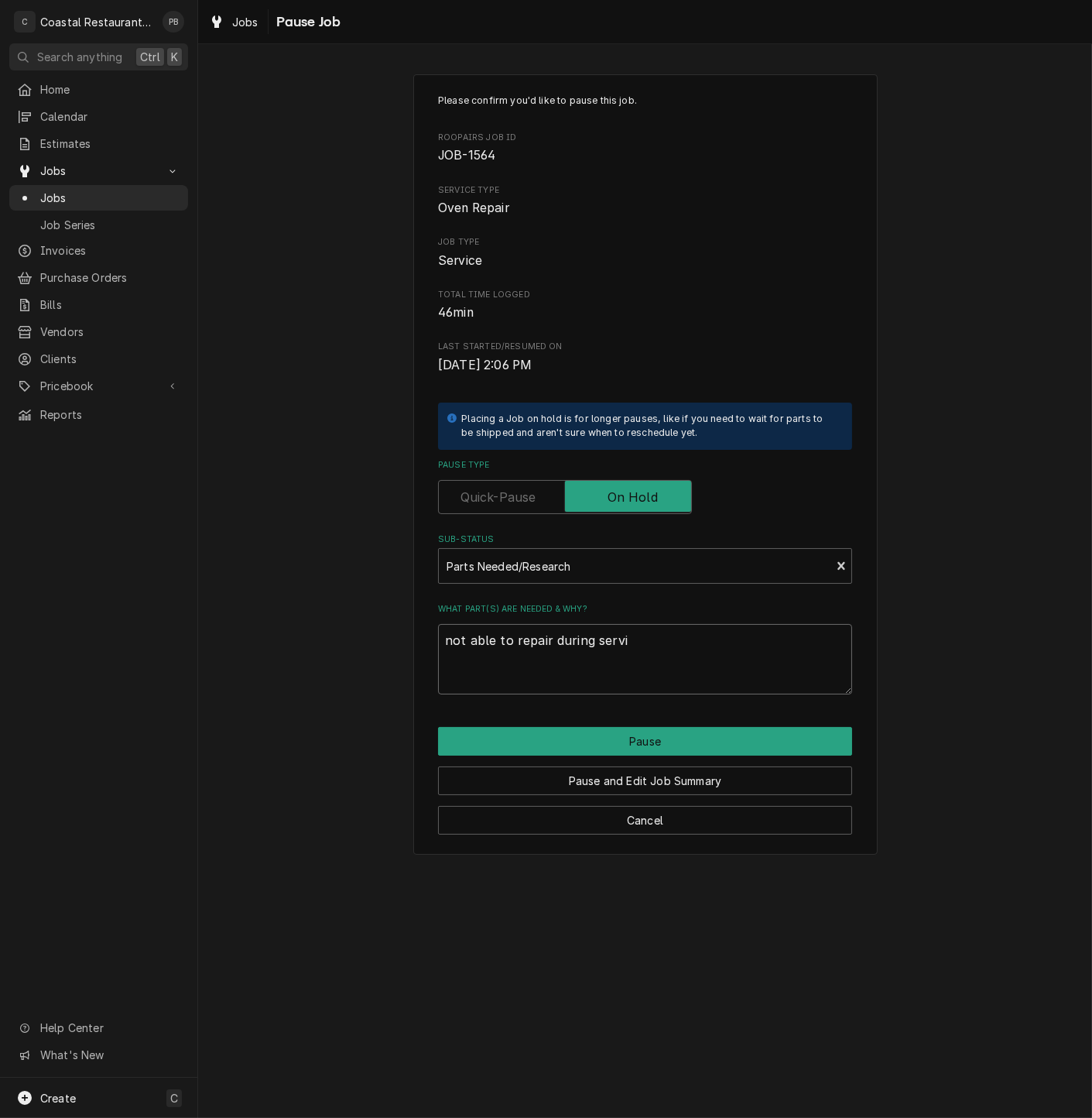
type textarea "not able to repair during servic"
type textarea "x"
type textarea "not able to repair during servicn"
type textarea "x"
type textarea "not able to repair during servicng"
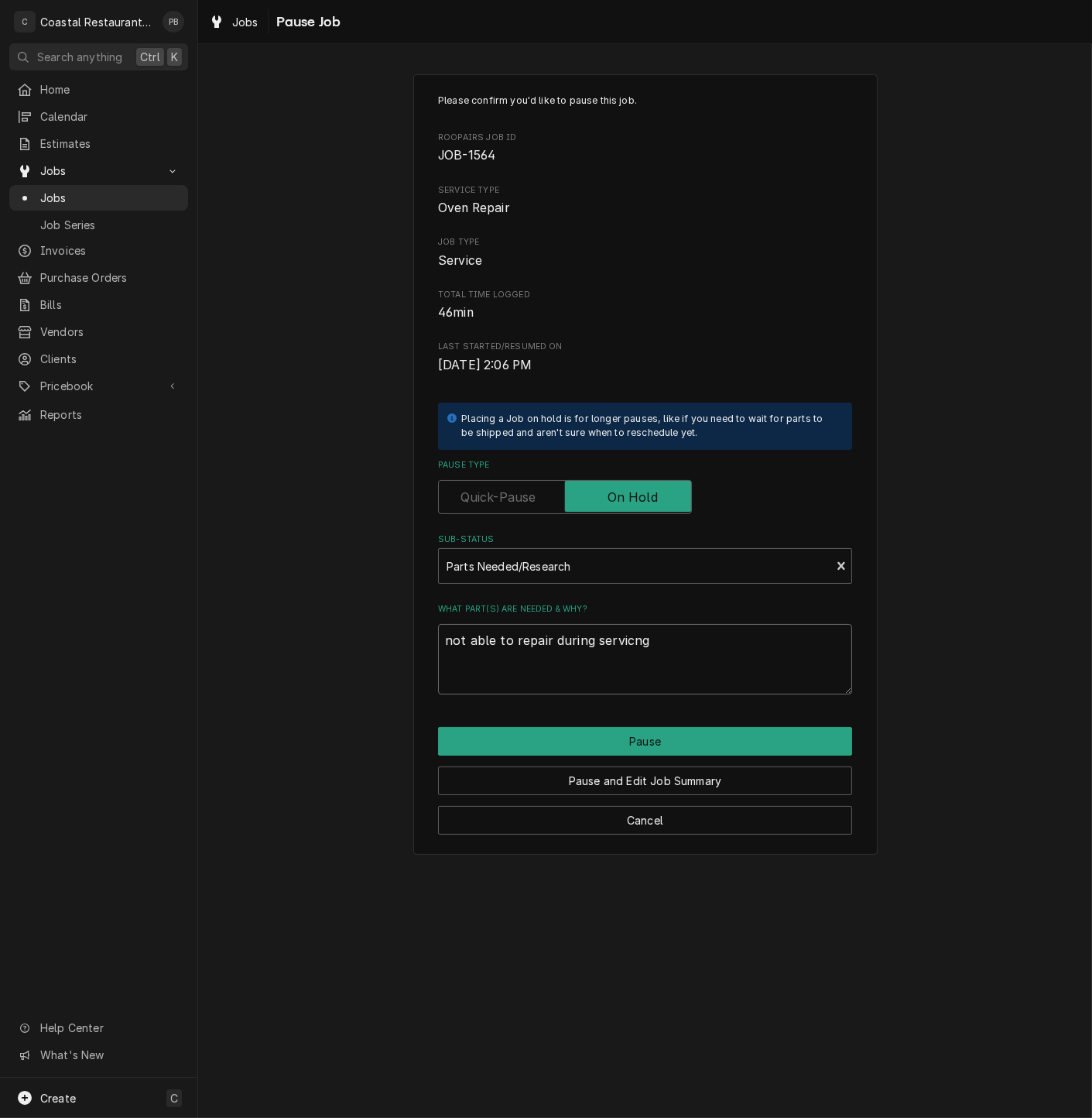
type textarea "x"
type textarea "not able to repair during servicng"
type textarea "x"
type textarea "not able to repair during servicn"
type textarea "x"
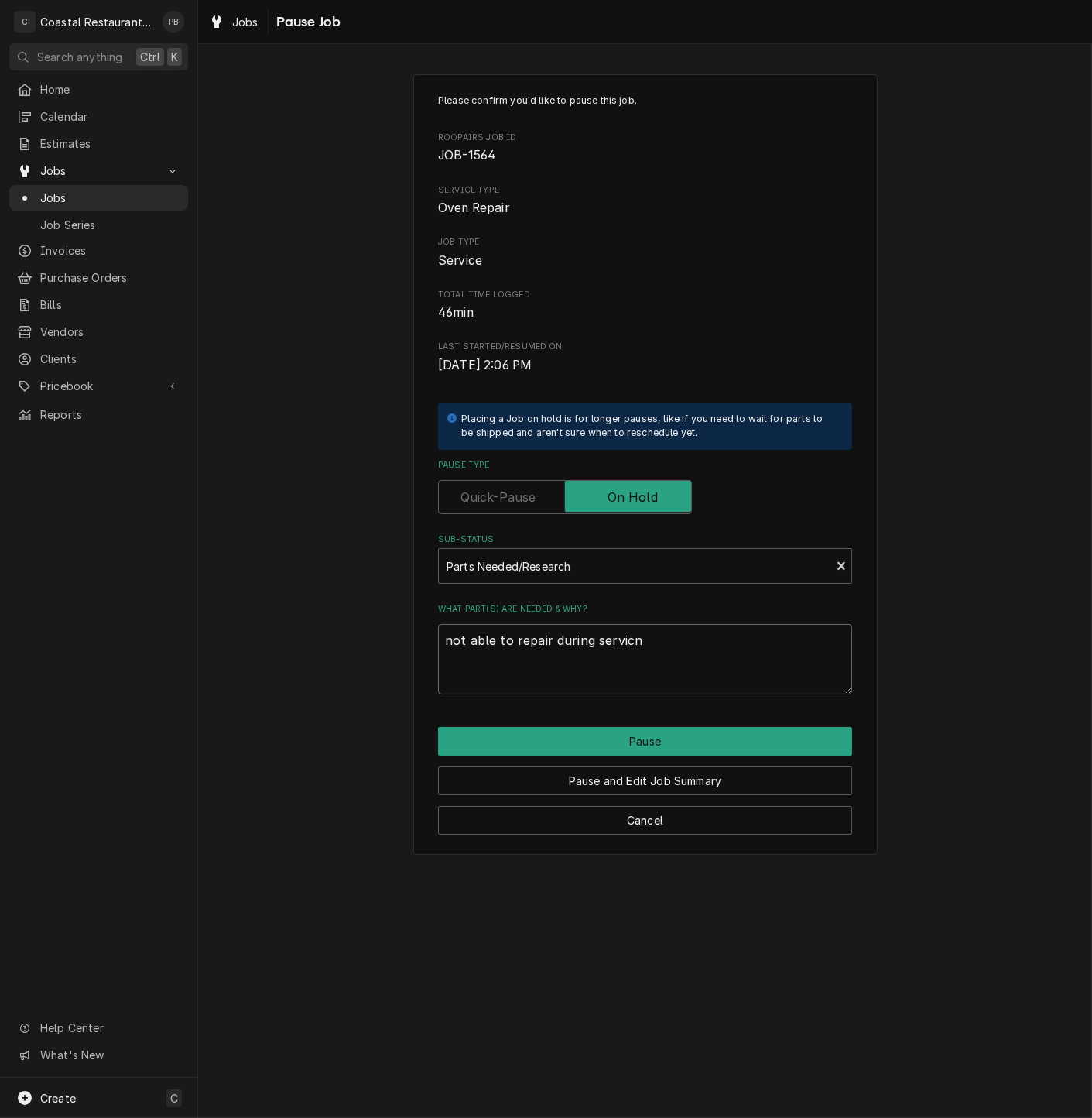
type textarea "not able to repair during servic"
type textarea "x"
type textarea "not able to repair during servi"
type textarea "x"
type textarea "not able to repair during servie"
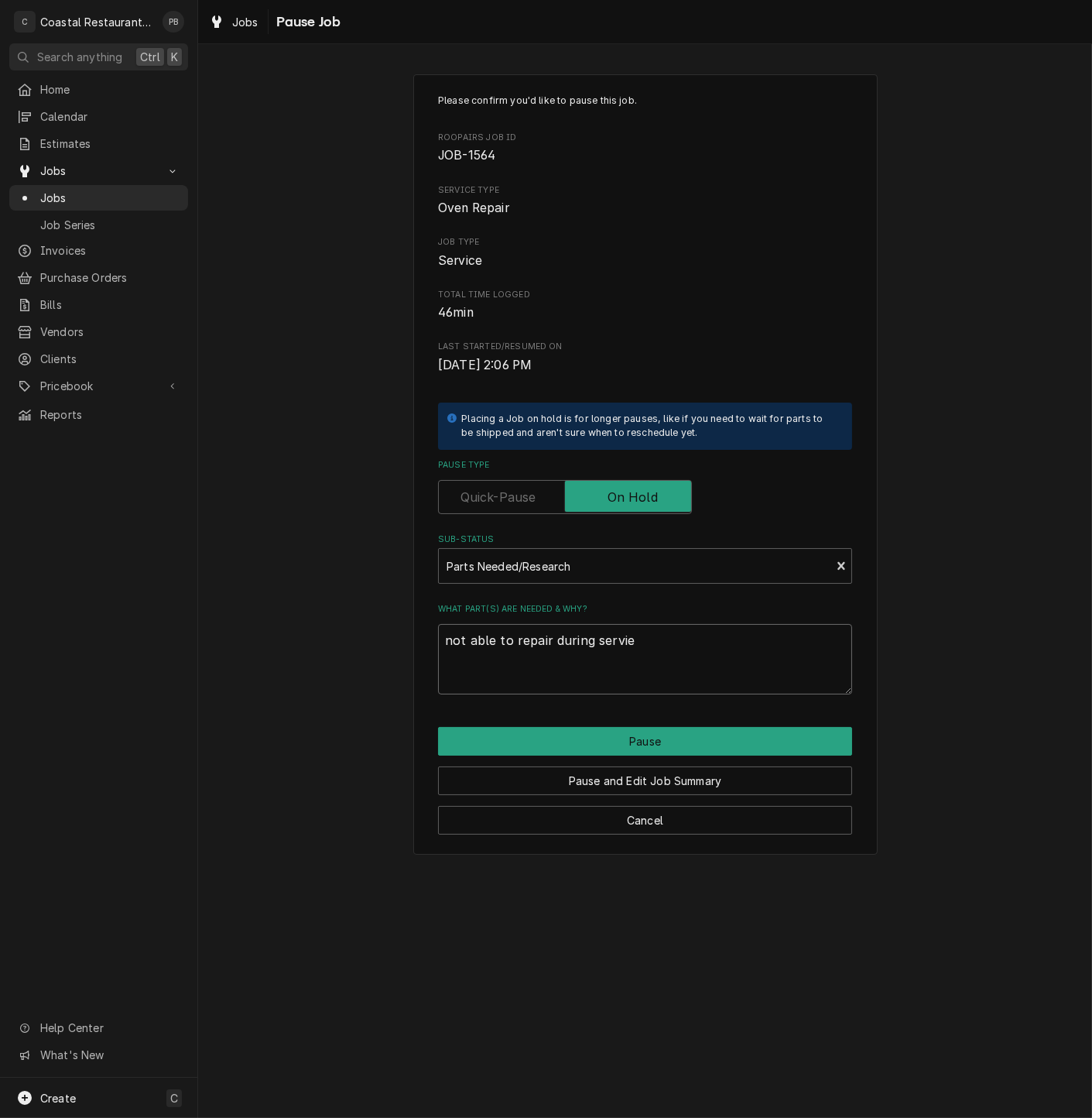
type textarea "x"
type textarea "not able to repair during servie,"
type textarea "x"
type textarea "not able to repair during servie,"
type textarea "x"
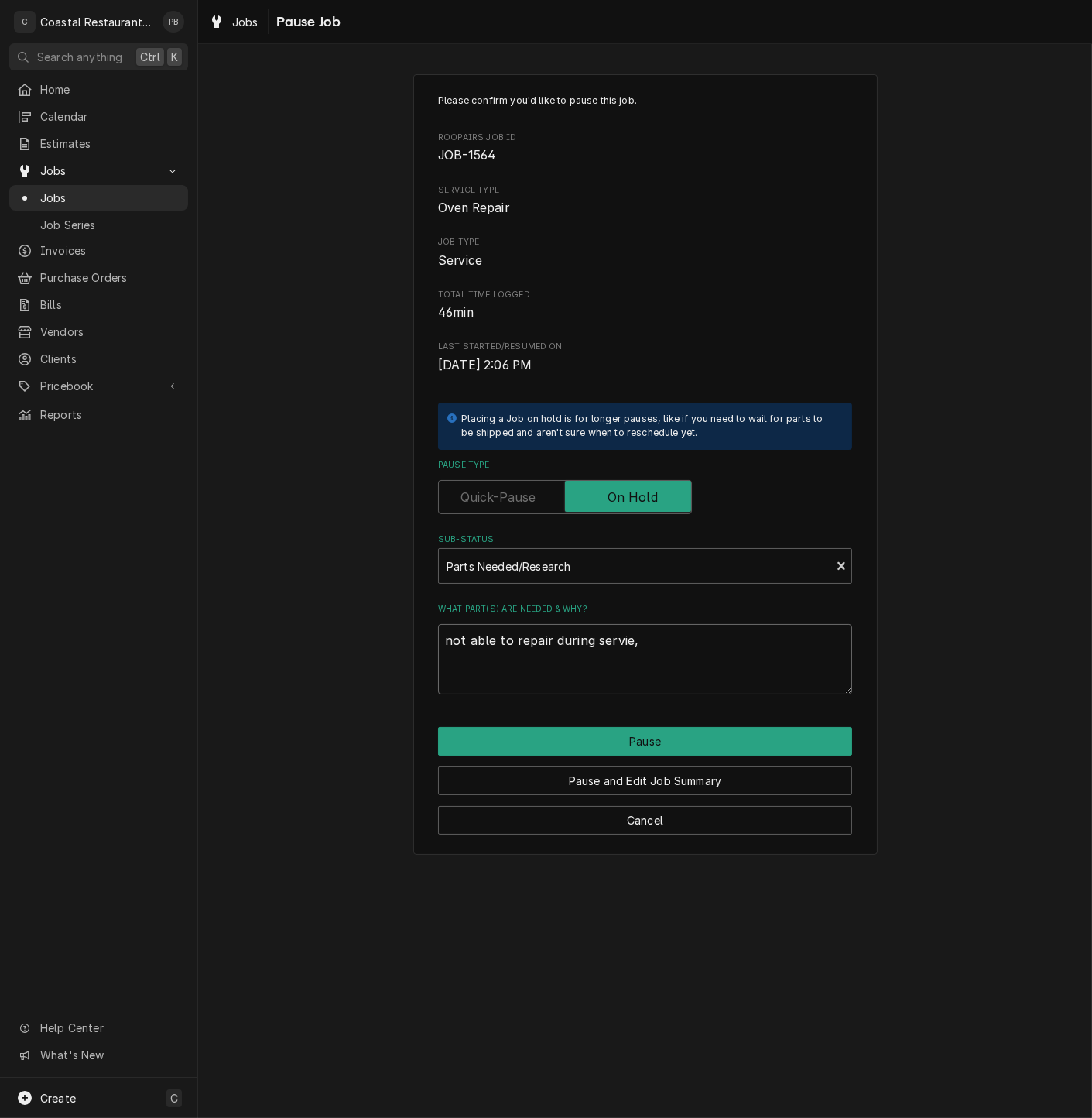
type textarea "not able to repair during servie,"
type textarea "x"
type textarea "not able to repair during servie"
type textarea "x"
type textarea "not able to repair during servi"
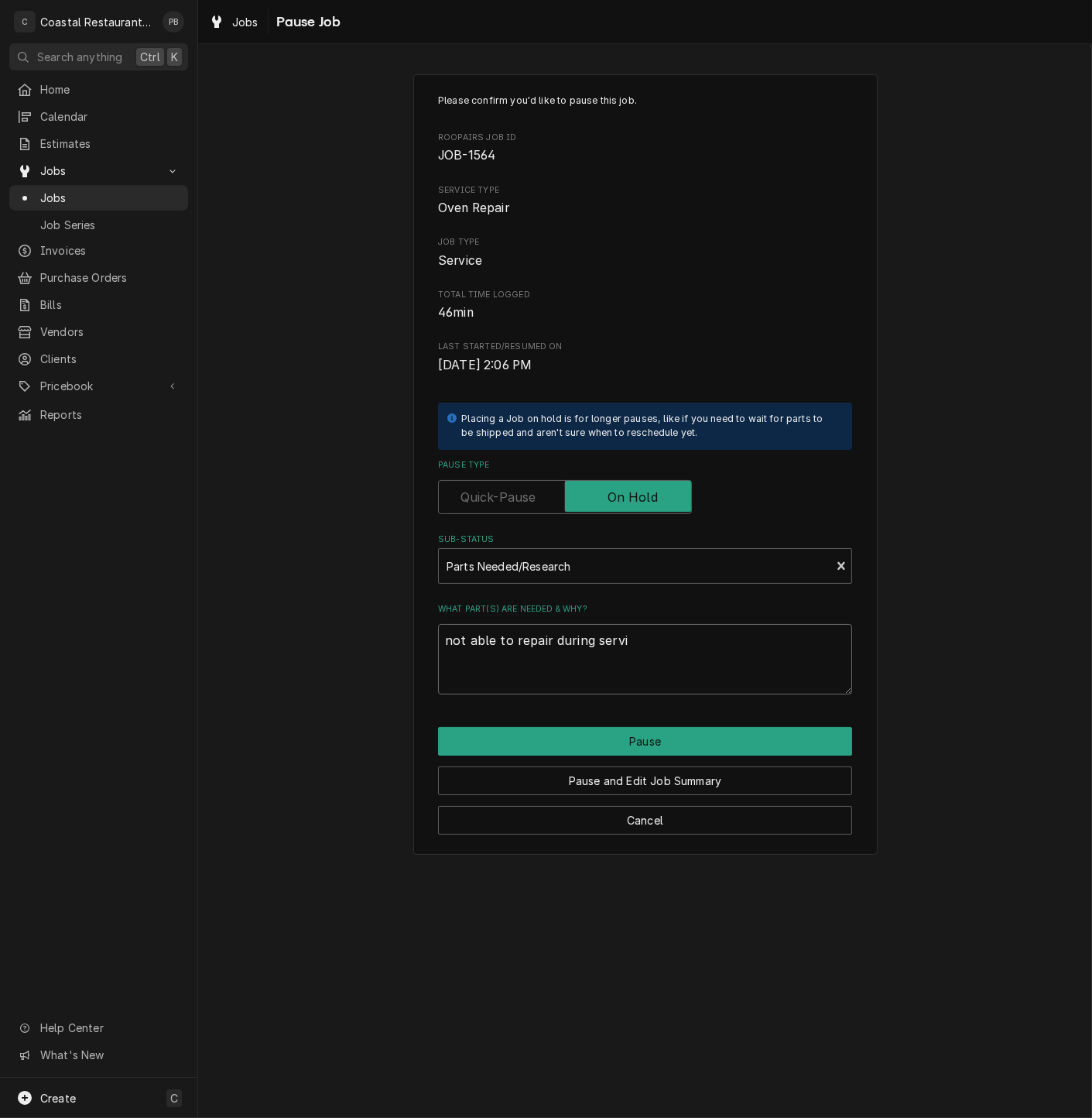
type textarea "x"
type textarea "not able to repair during servic"
type textarea "x"
type textarea "not able to repair during service"
type textarea "x"
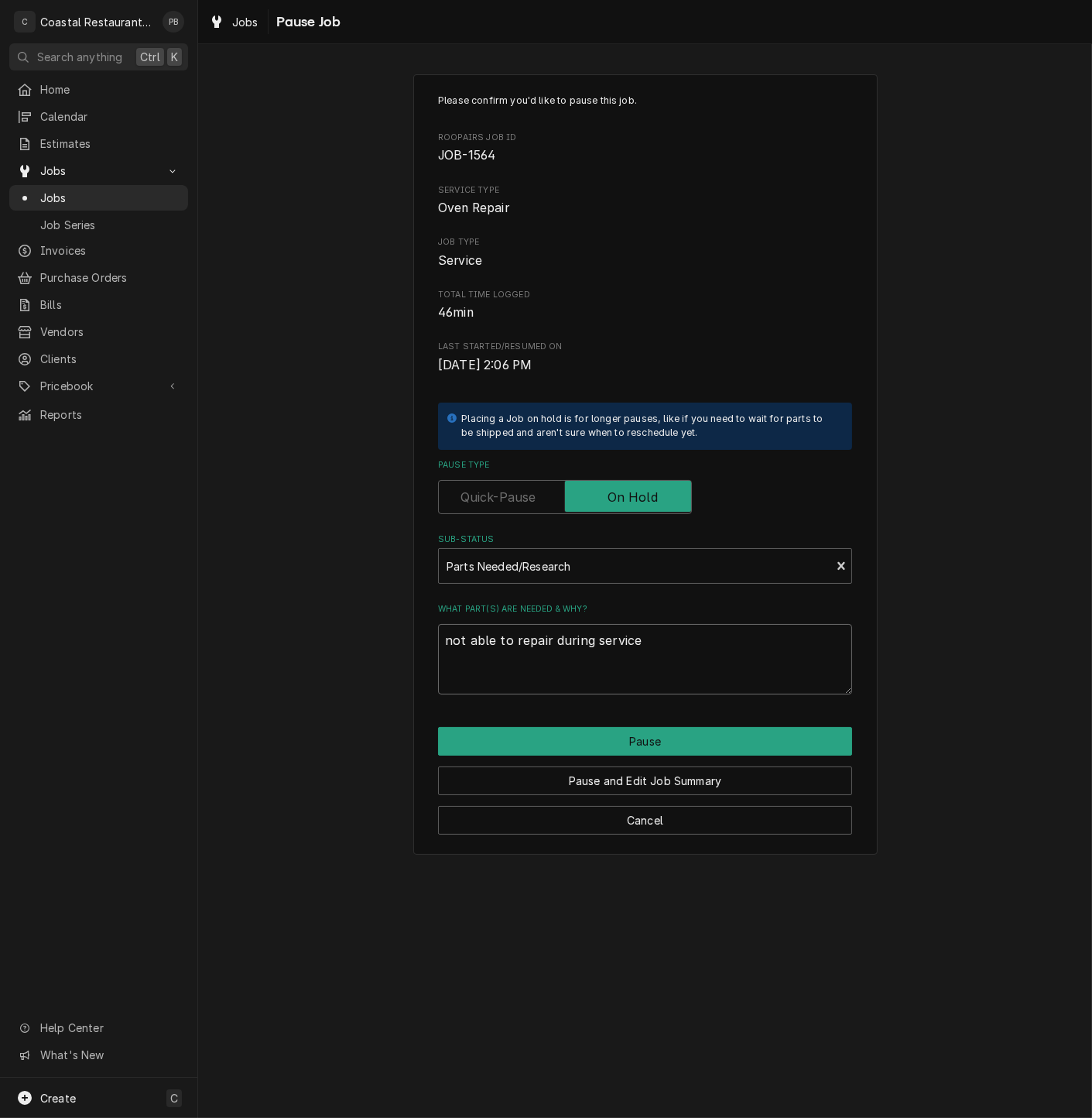
type textarea "not able to repair during service,"
type textarea "x"
type textarea "not able to repair during service,"
type textarea "x"
type textarea "not able to repair during service, n"
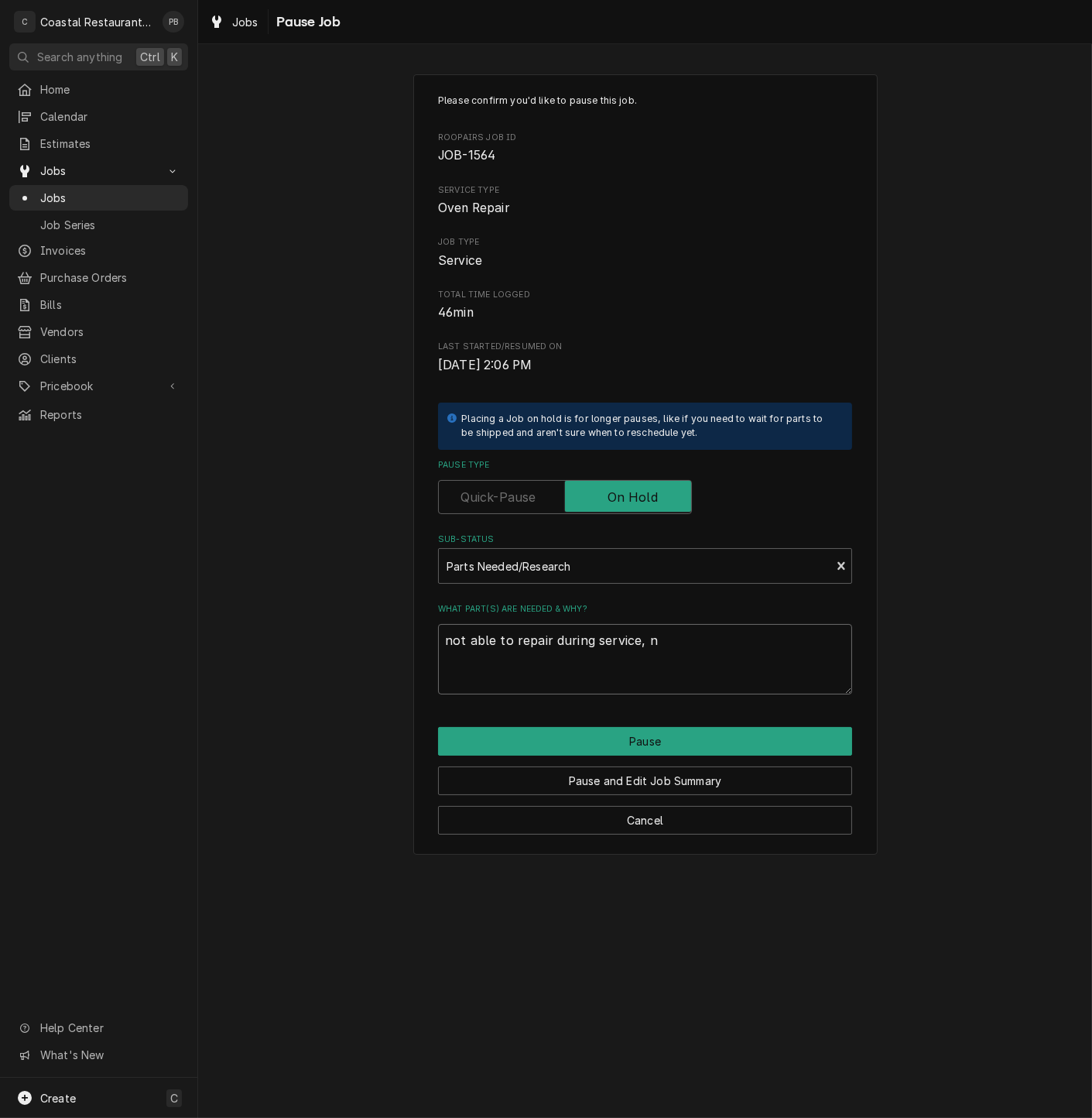
type textarea "x"
type textarea "not able to repair during service, ne"
type textarea "x"
type textarea "not able to repair during service, nee"
type textarea "x"
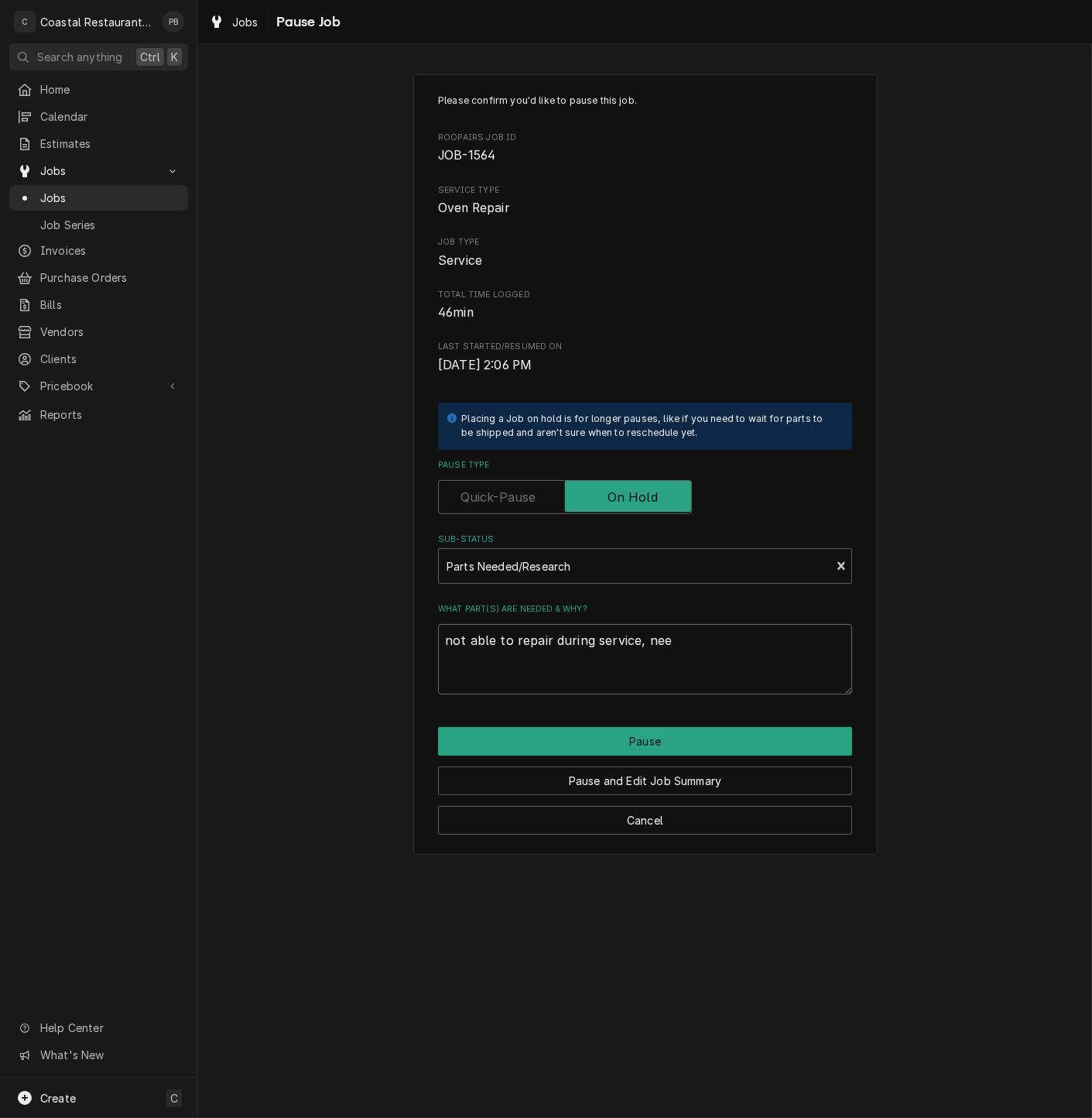
type textarea "not able to repair during service, need"
type textarea "x"
type textarea "not able to repair during service, need"
type textarea "x"
type textarea "not able to repair during service, need t"
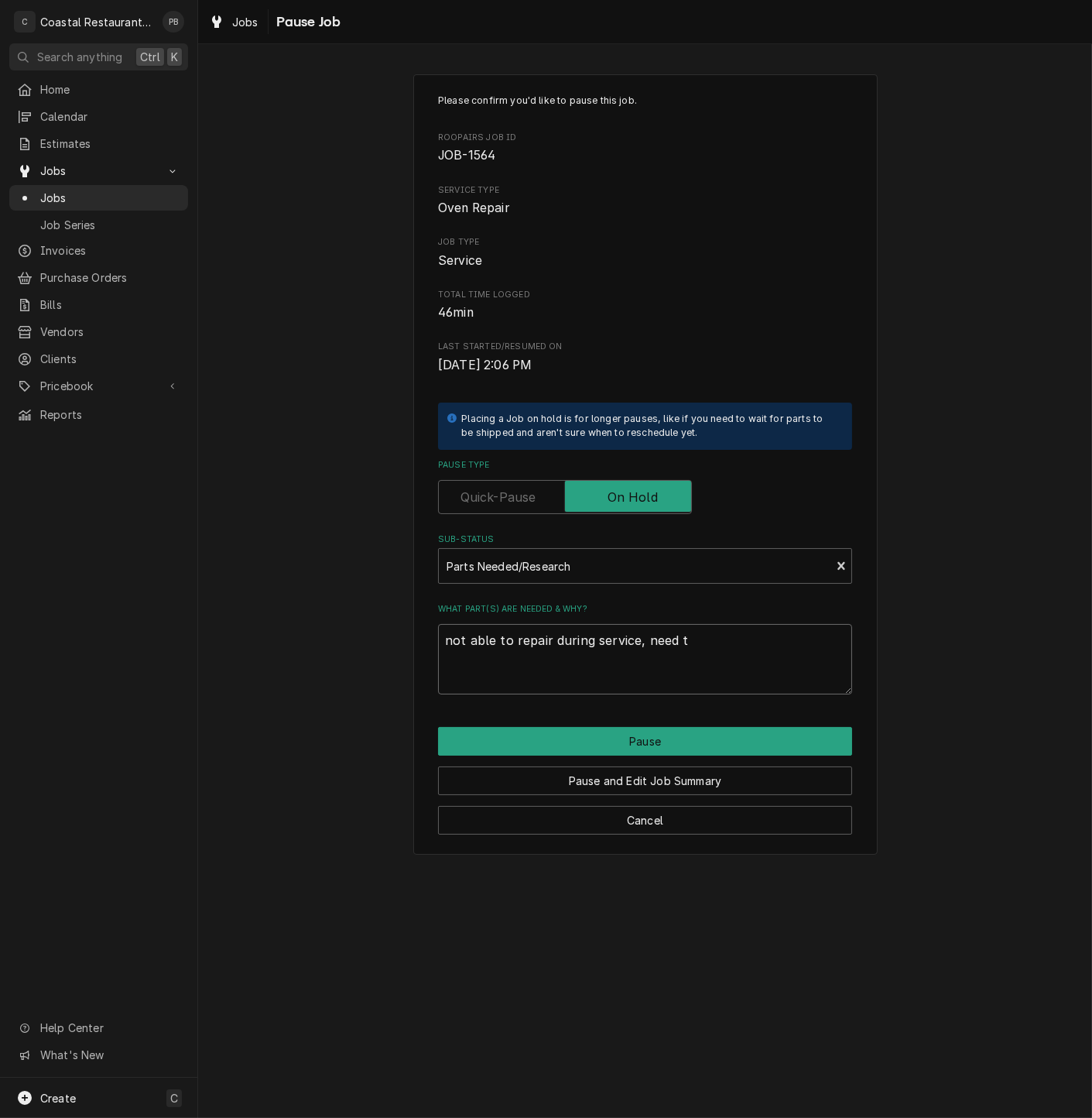
type textarea "x"
type textarea "not able to repair during service, need to"
type textarea "x"
type textarea "not able to repair during service, need to"
type textarea "x"
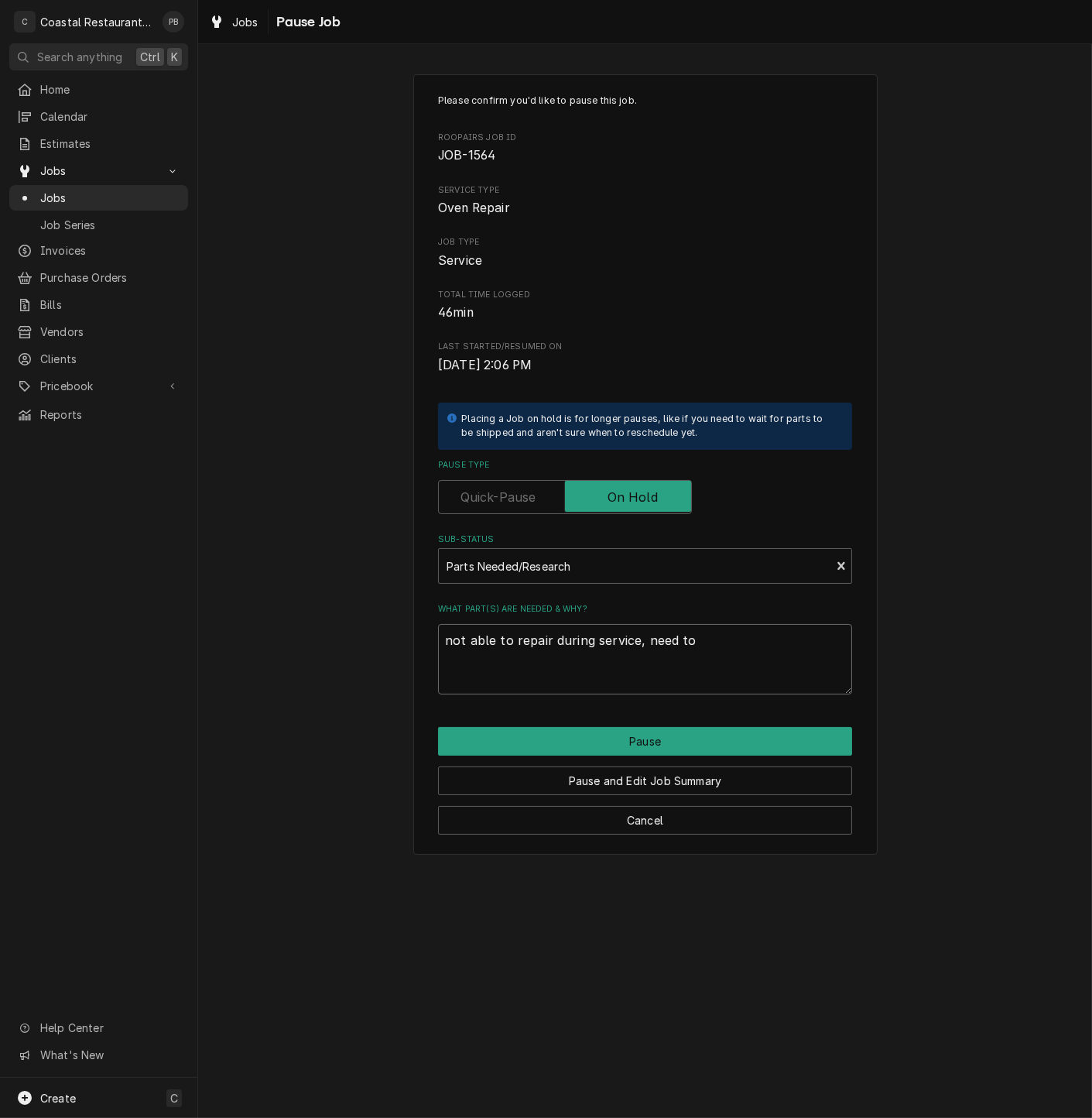
type textarea "not able to repair during service, need to r"
type textarea "x"
type textarea "not able to repair during service, need to re"
type textarea "x"
type textarea "not able to repair during service, need to ret"
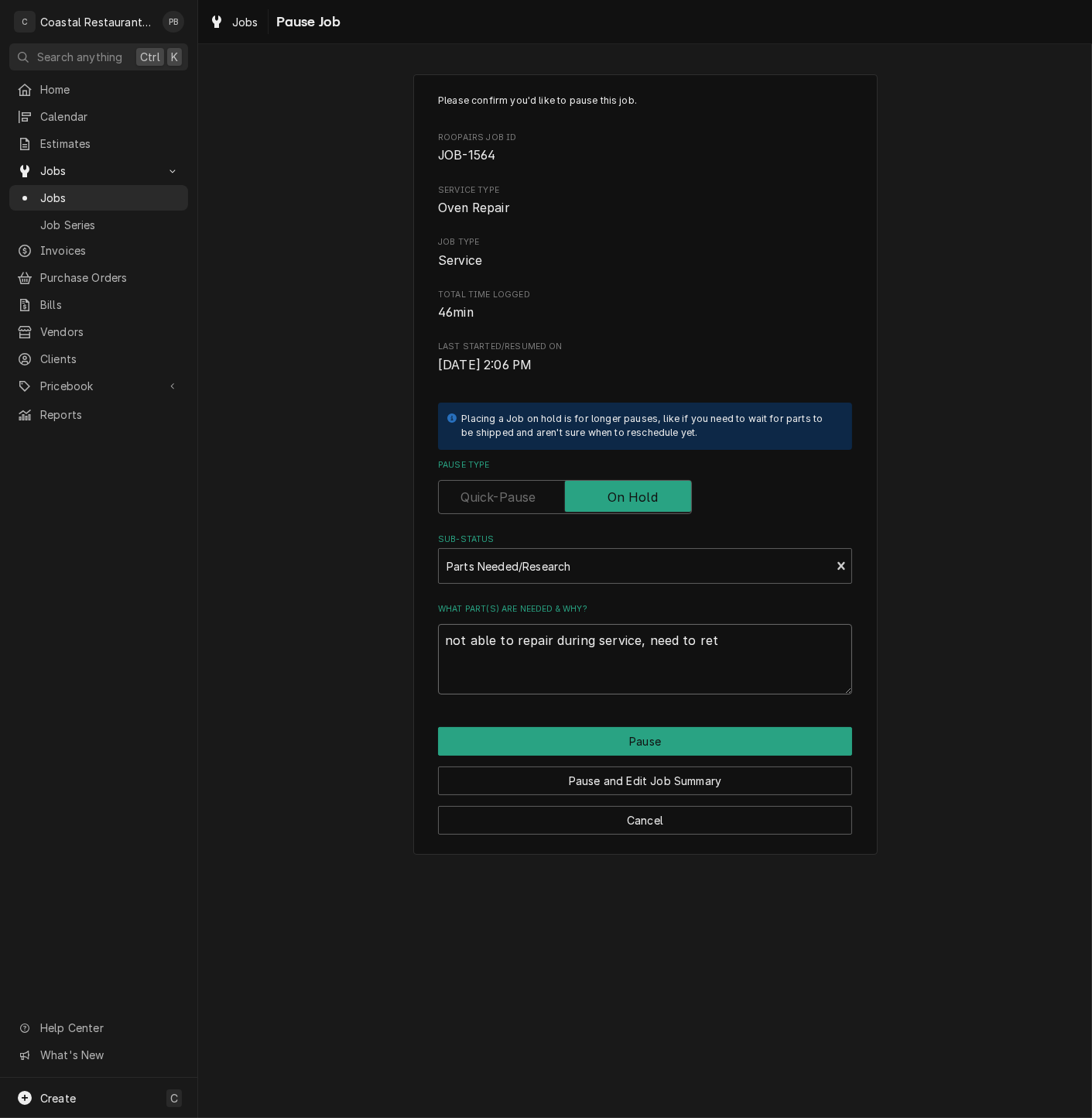
type textarea "x"
type textarea "not able to repair during service, need to retu"
type textarea "x"
type textarea "not able to repair during service, need to retur"
type textarea "x"
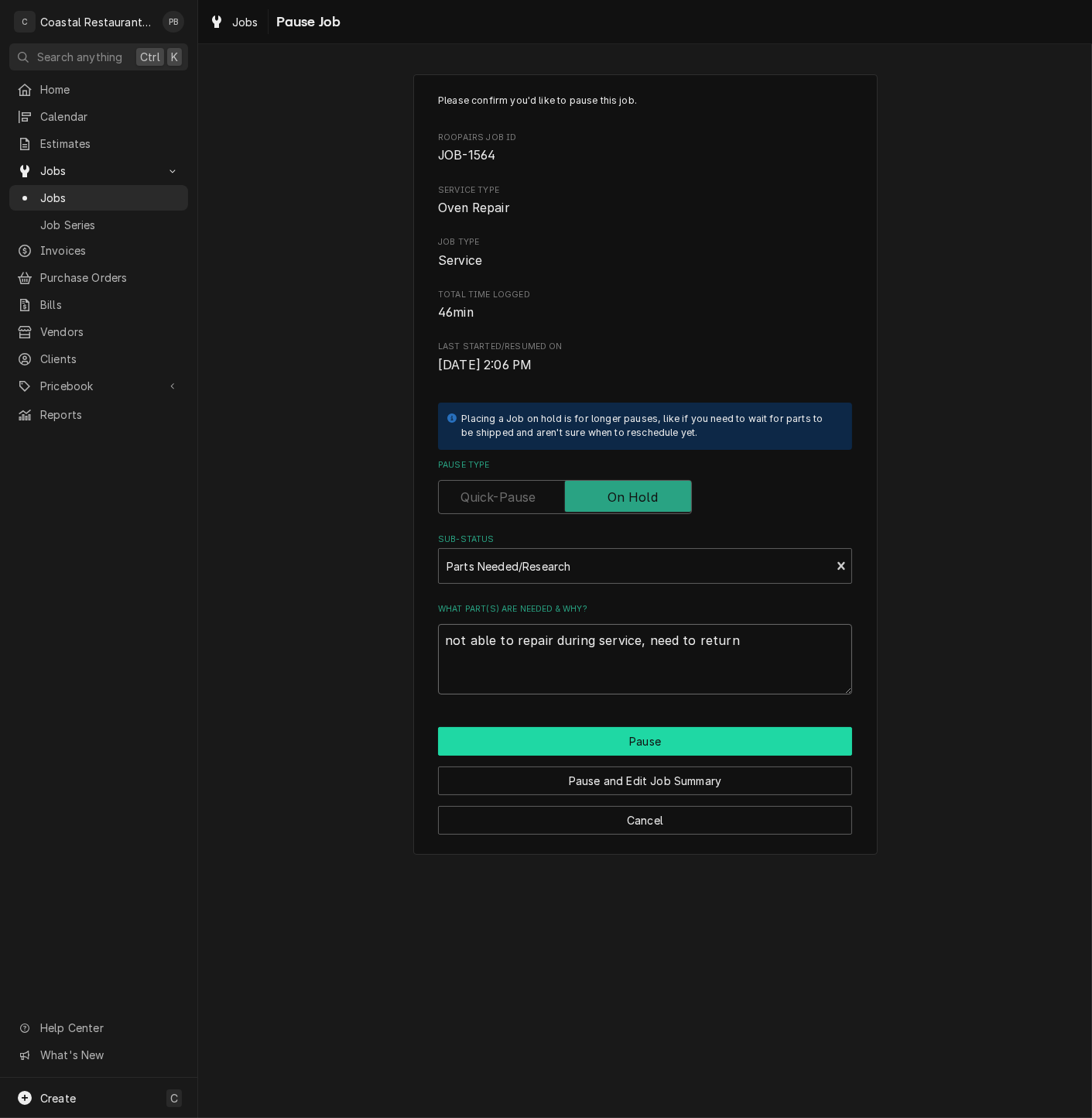
type textarea "not able to repair during service, need to return"
click at [652, 740] on button "Pause" at bounding box center [645, 741] width 414 height 28
type textarea "x"
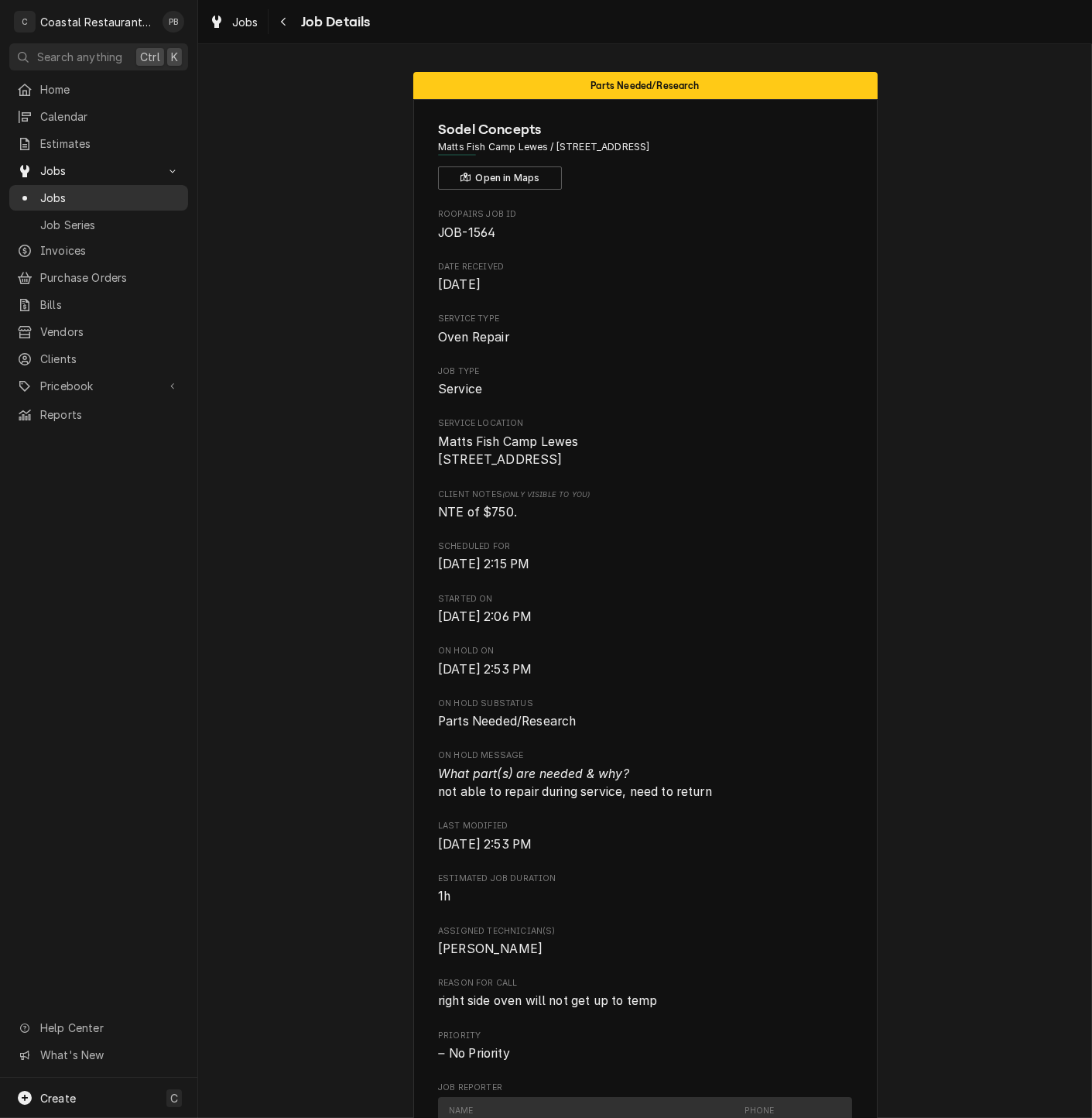
click at [77, 197] on span "Jobs" at bounding box center [110, 198] width 140 height 17
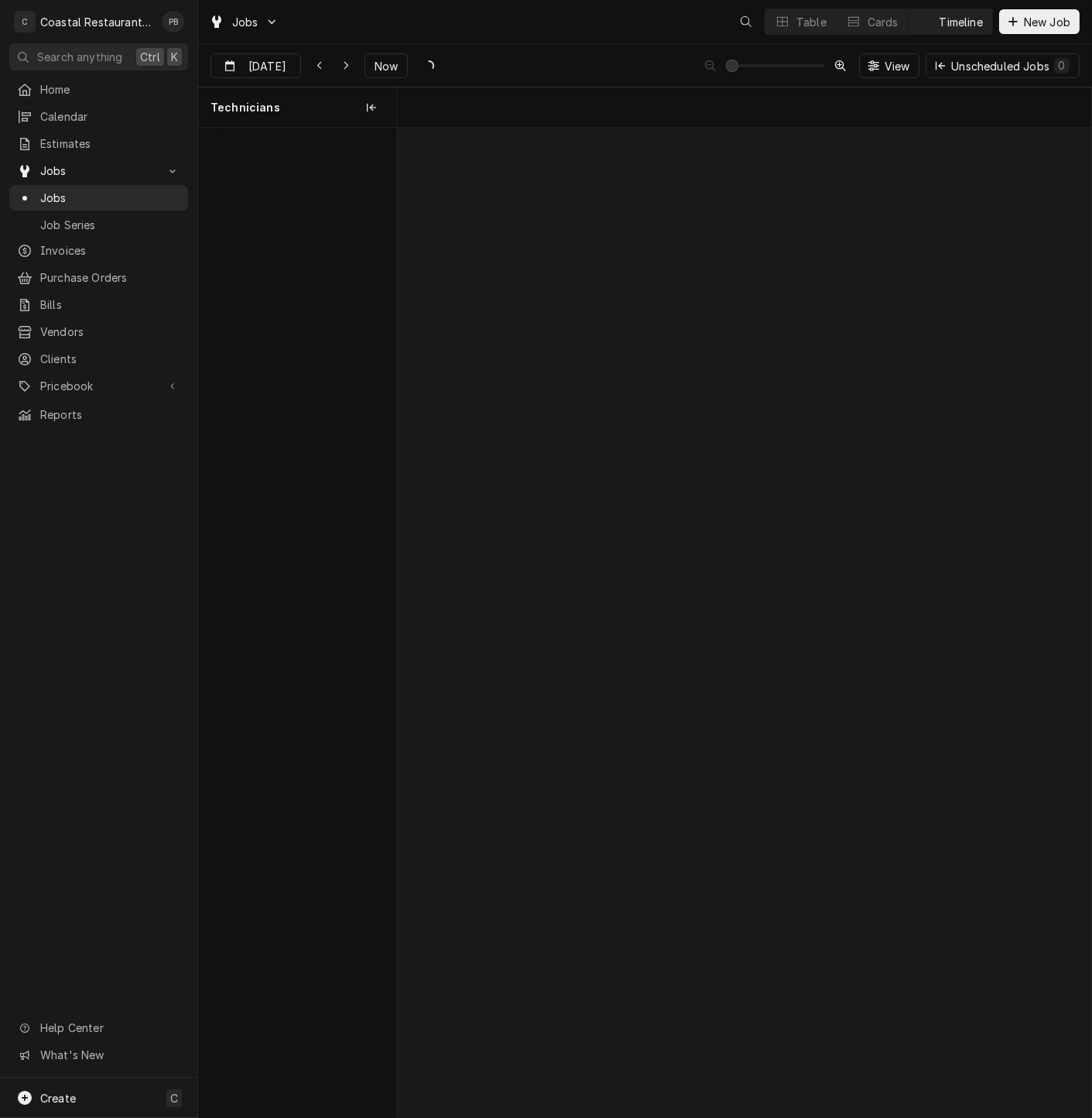
scroll to position [0, 13773]
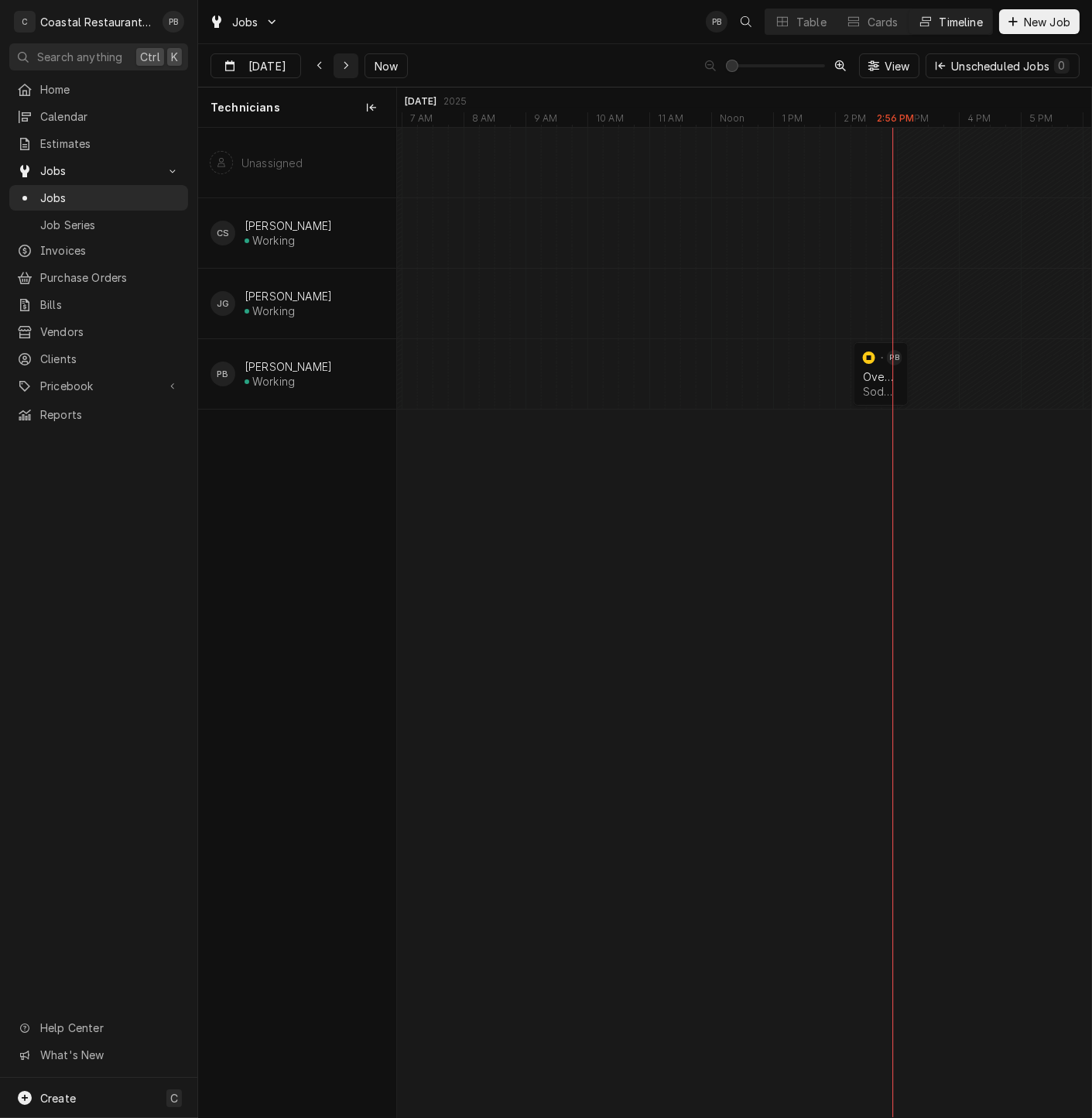
click at [344, 67] on icon "Dynamic Content Wrapper" at bounding box center [346, 66] width 5 height 9
type input "Aug 20"
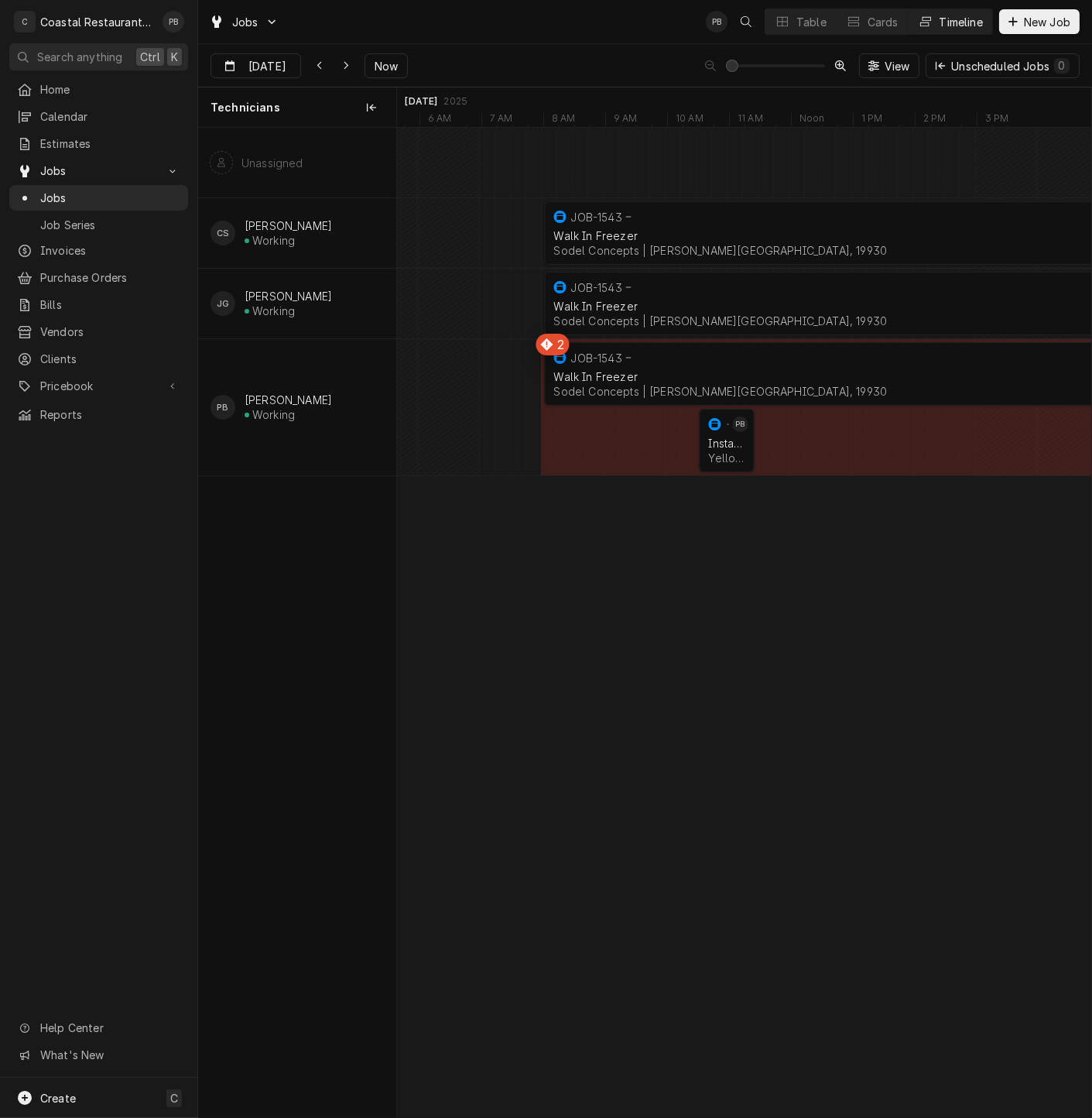
scroll to position [0, 15181]
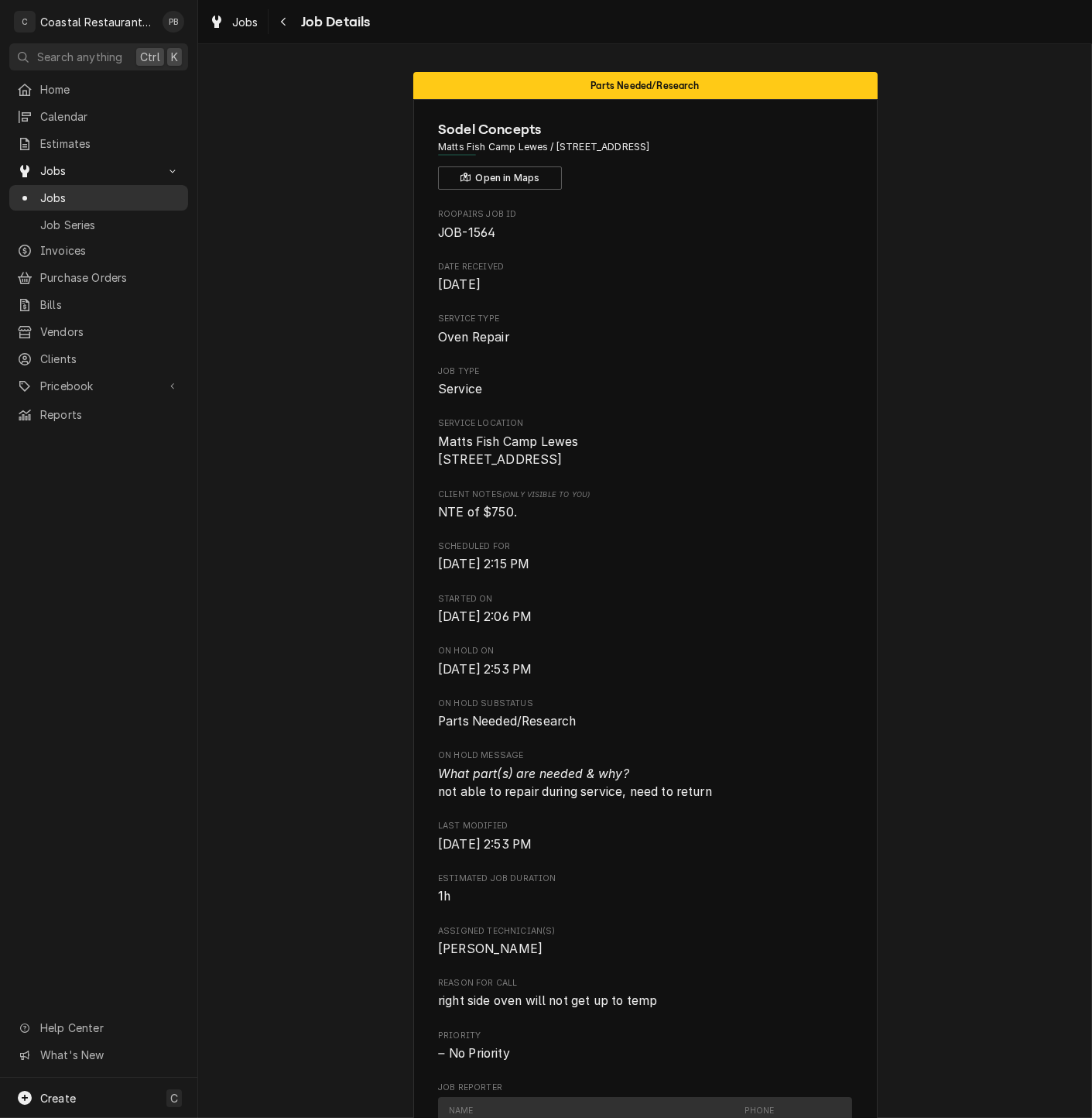
click at [58, 190] on span "Jobs" at bounding box center [110, 198] width 140 height 17
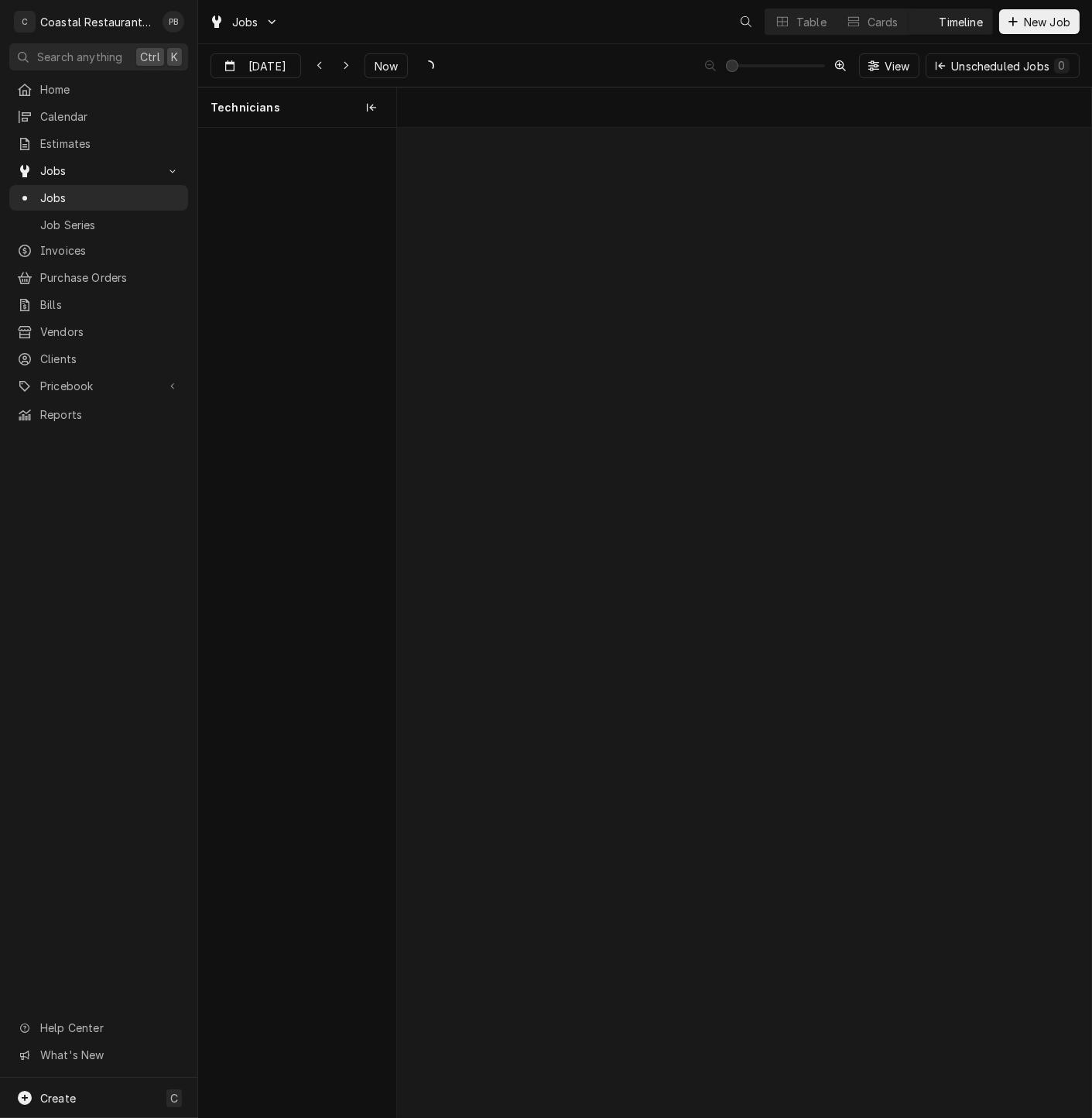
scroll to position [0, 13773]
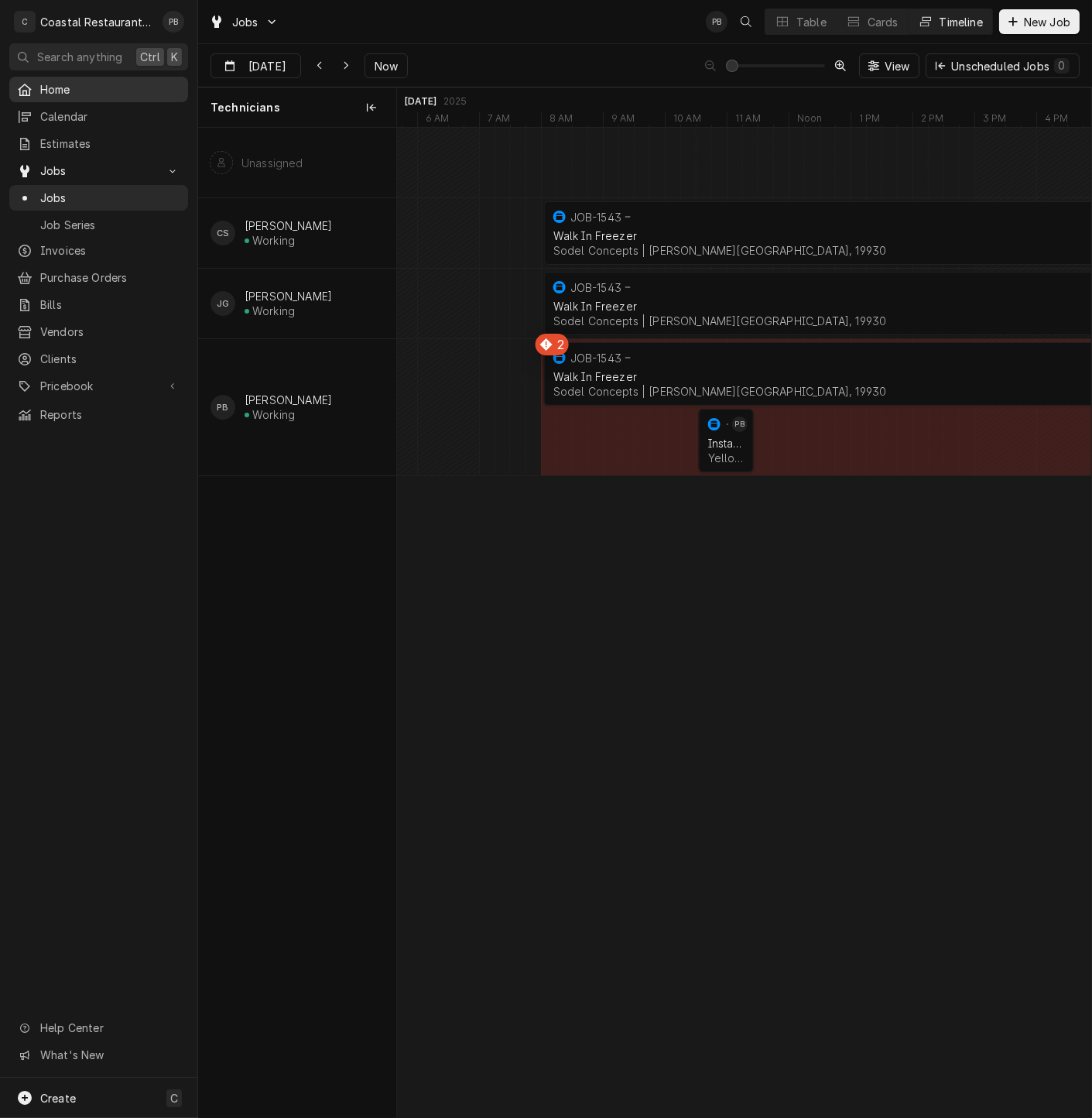
click at [69, 84] on span "Home" at bounding box center [110, 89] width 140 height 17
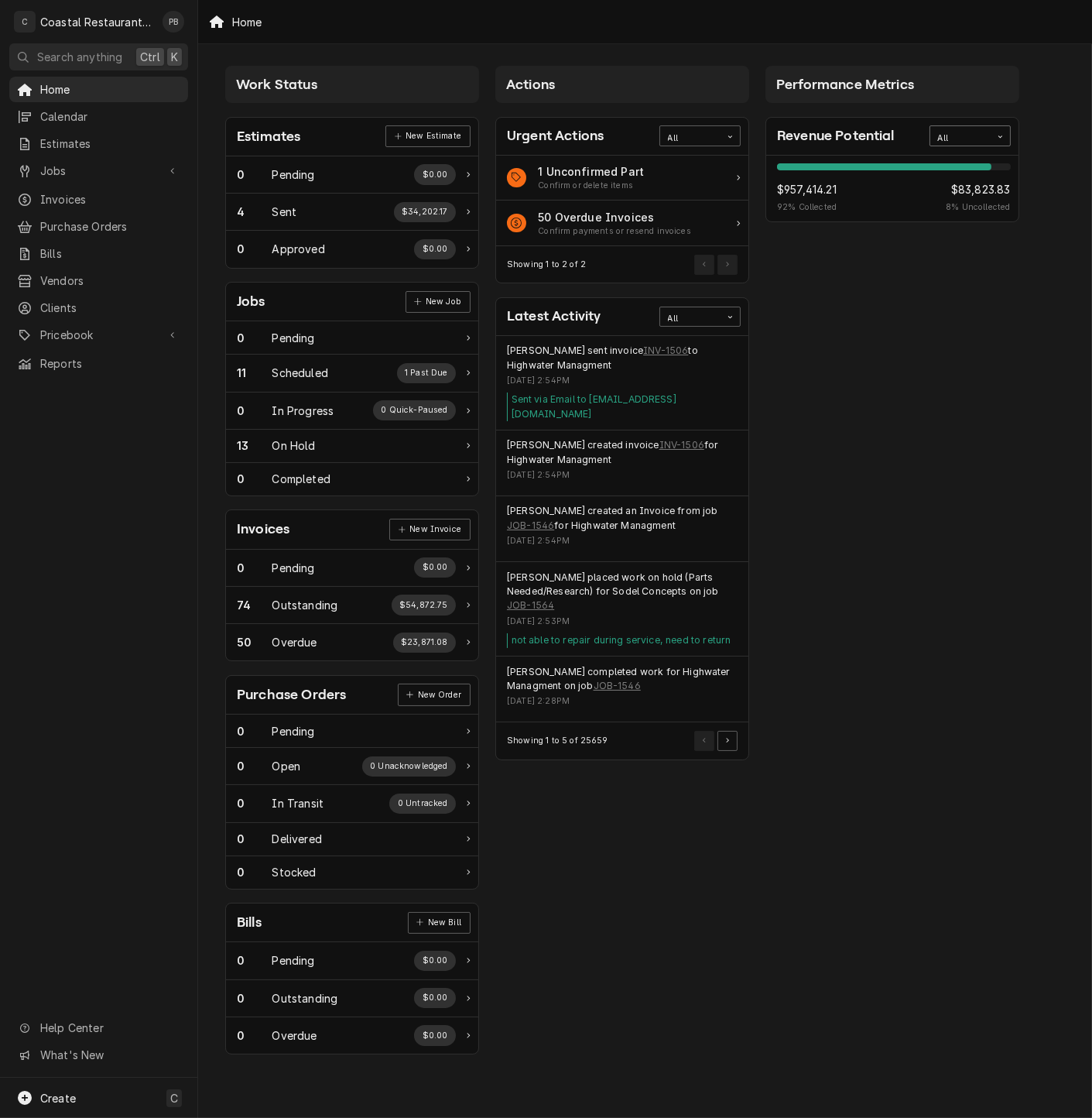
click at [979, 139] on div "All" at bounding box center [960, 139] width 45 height 13
click at [974, 243] on div "This Year" at bounding box center [970, 247] width 80 height 18
click at [75, 111] on span "Calendar" at bounding box center [110, 117] width 140 height 17
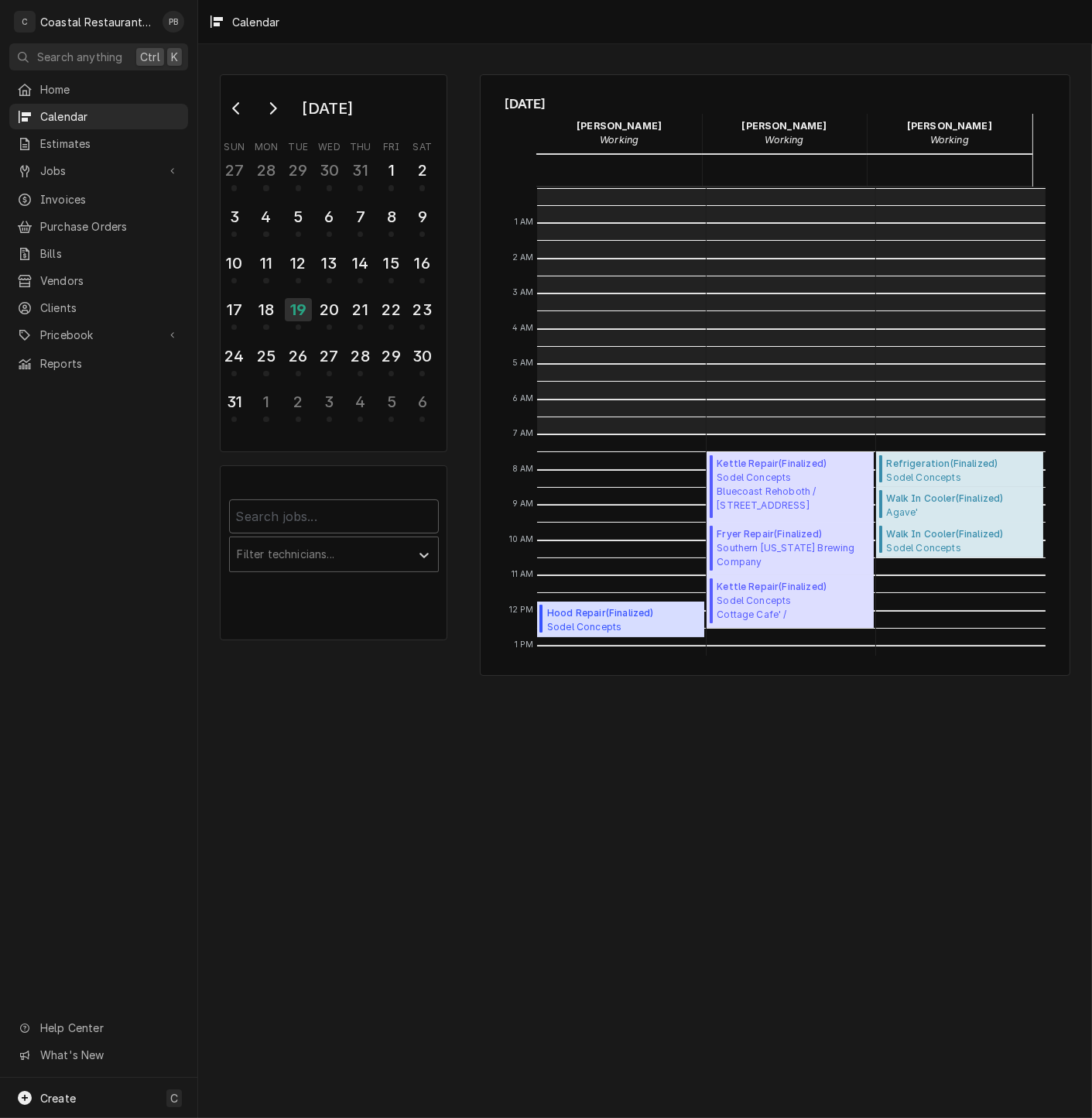
scroll to position [246, 0]
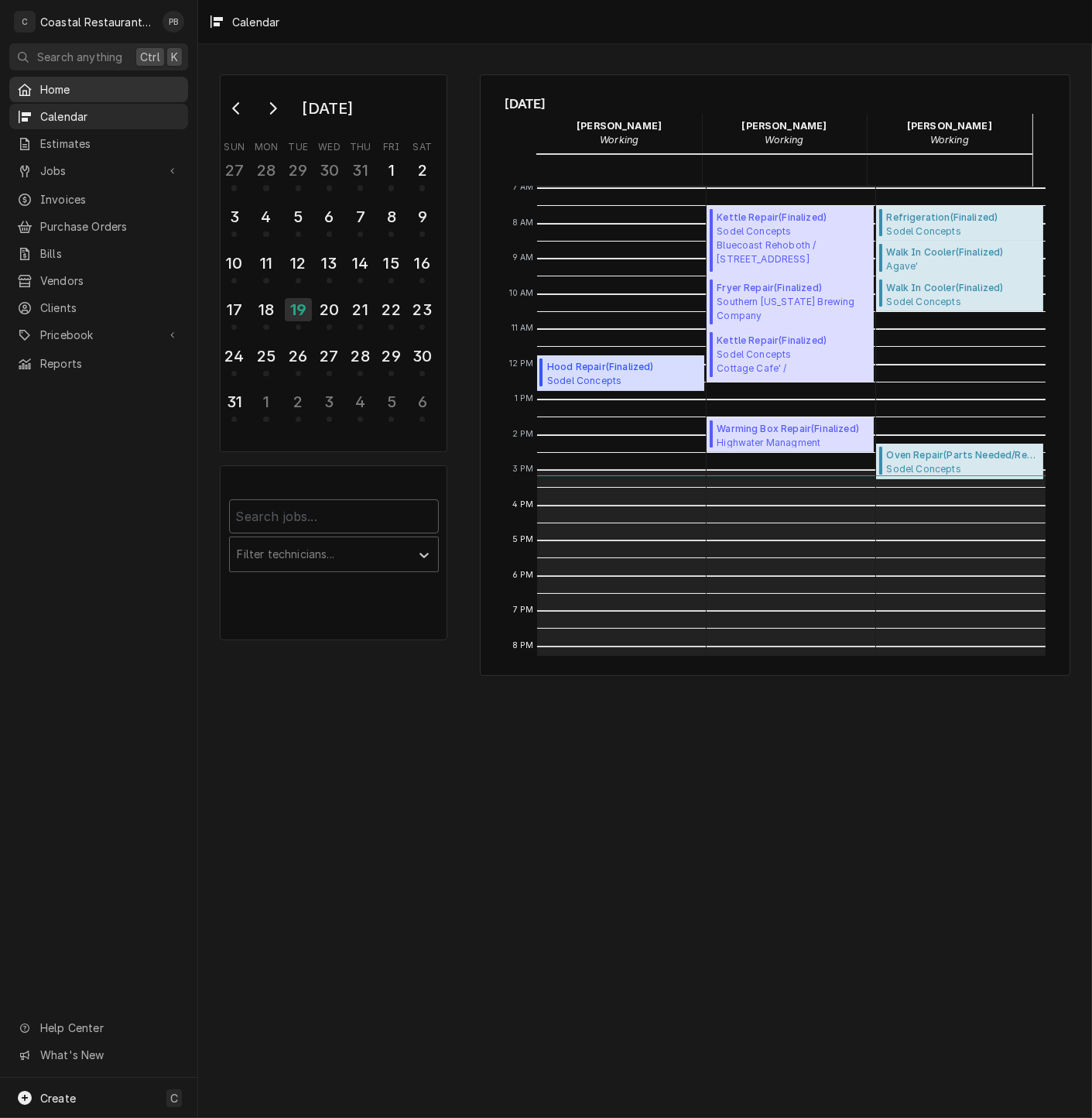
click at [82, 93] on span "Home" at bounding box center [110, 89] width 140 height 17
